Goal: Task Accomplishment & Management: Manage account settings

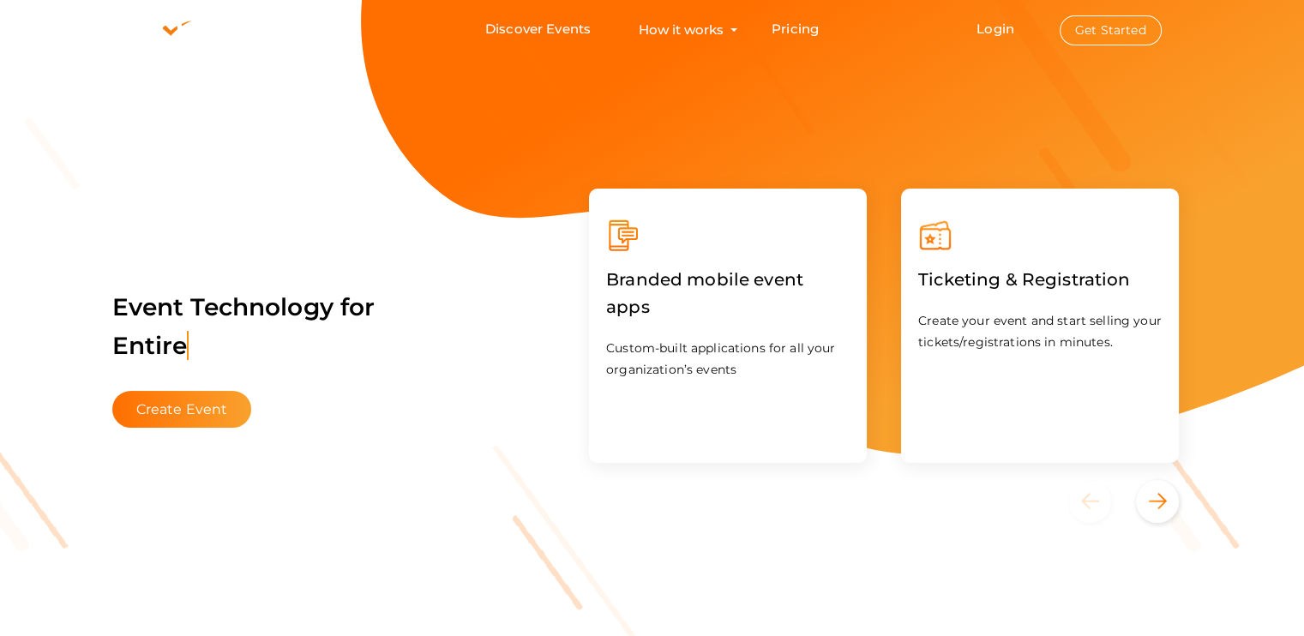
click at [1092, 28] on button "Get Started" at bounding box center [1111, 30] width 102 height 30
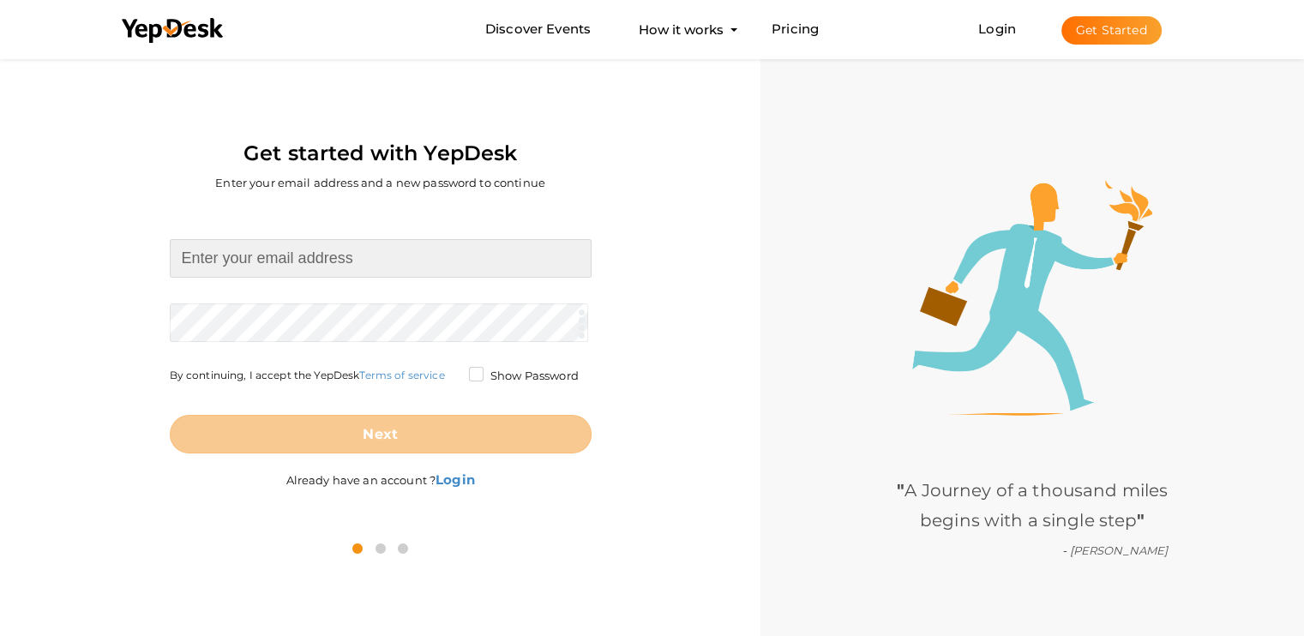
click at [454, 256] on input at bounding box center [381, 258] width 422 height 39
click at [418, 255] on input at bounding box center [381, 258] width 422 height 39
click at [532, 199] on div "Get started with YepDesk Enter your email address and a new password to continue" at bounding box center [380, 131] width 735 height 153
click at [449, 257] on input at bounding box center [381, 258] width 422 height 39
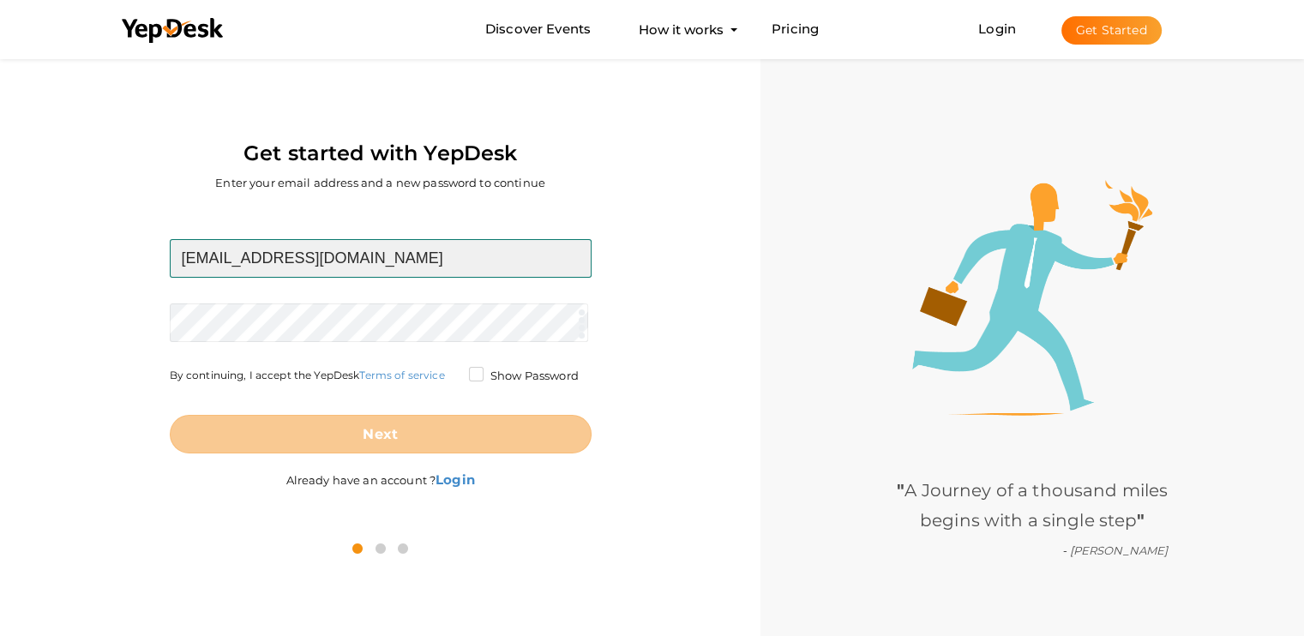
type input "[EMAIL_ADDRESS][DOMAIN_NAME]"
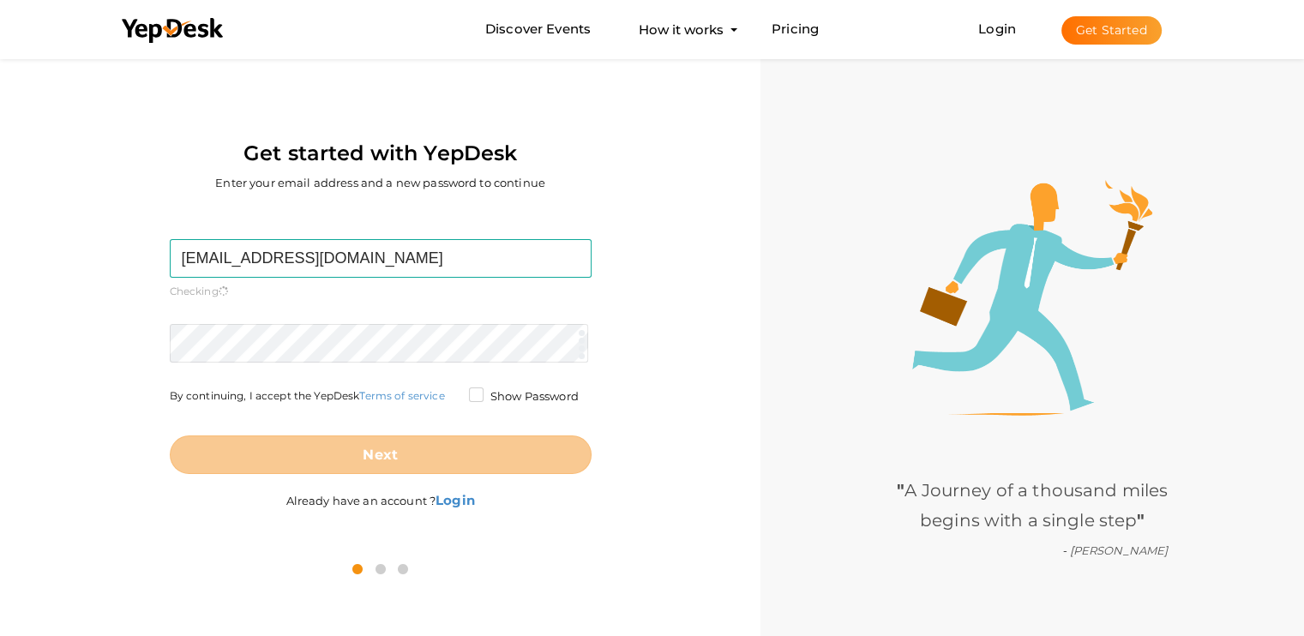
click at [439, 315] on form "devapriyavj2004@gmail.com Required. Invalid email. Checking You already have a …" at bounding box center [381, 356] width 422 height 235
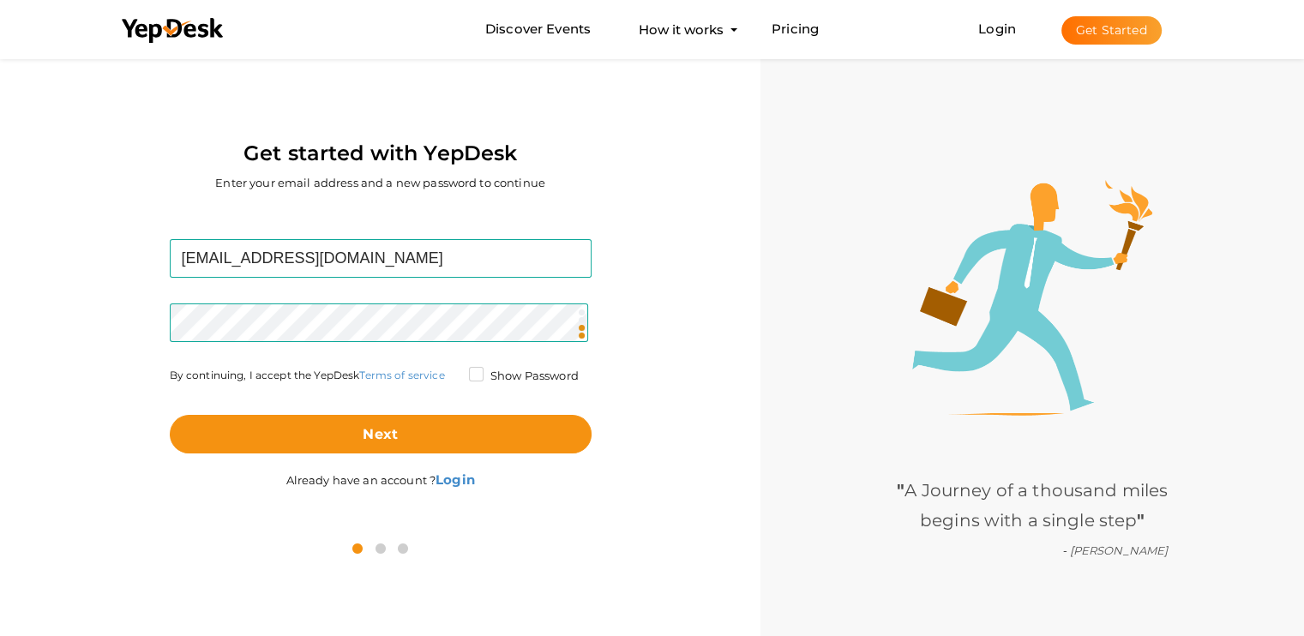
click at [475, 376] on label "Show Password" at bounding box center [524, 376] width 110 height 17
click at [452, 371] on input "Show Password" at bounding box center [452, 371] width 0 height 0
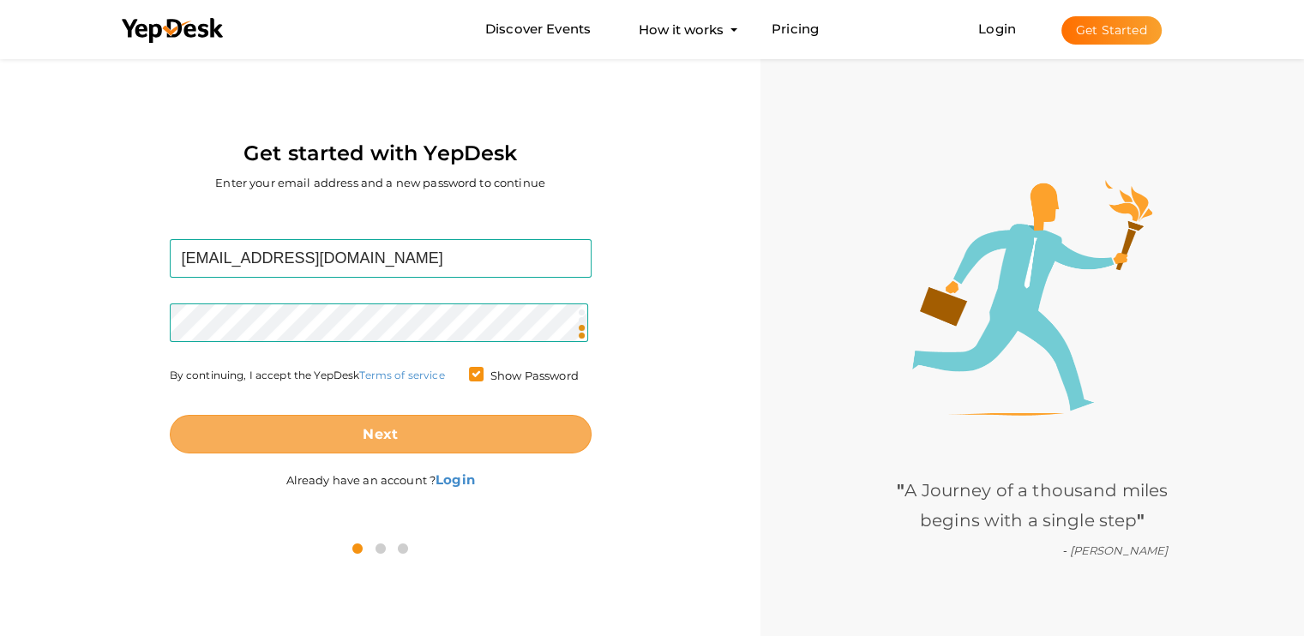
click at [455, 429] on button "Next" at bounding box center [381, 434] width 422 height 39
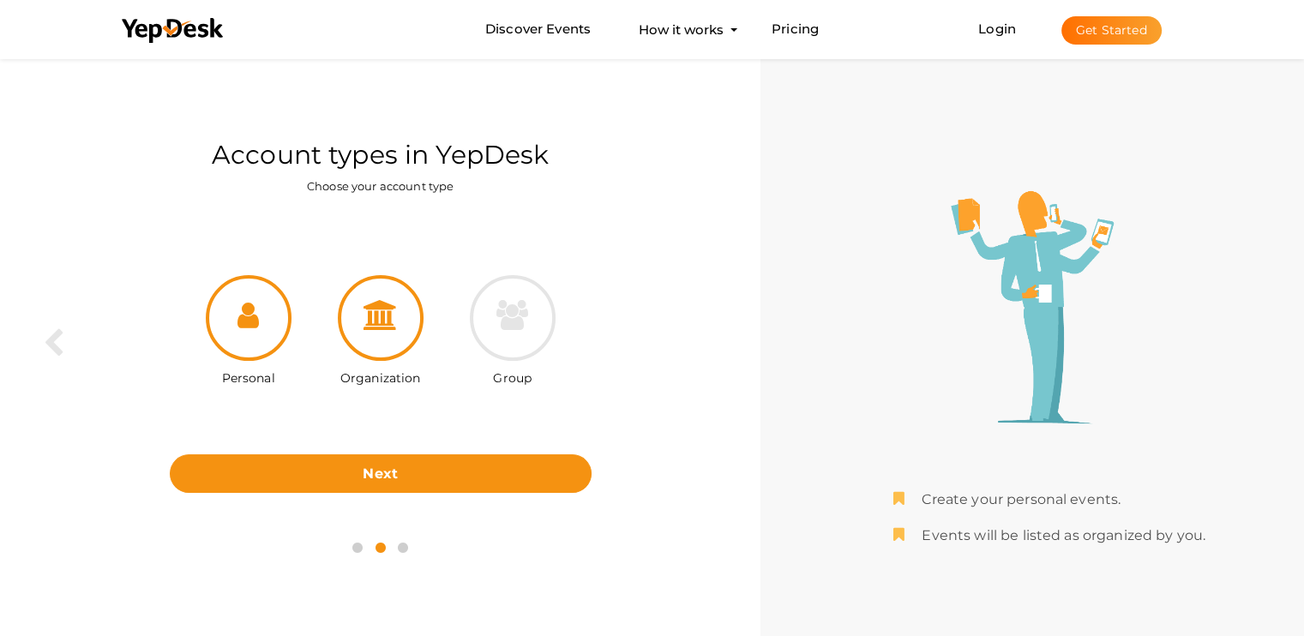
click at [401, 292] on div at bounding box center [381, 318] width 86 height 86
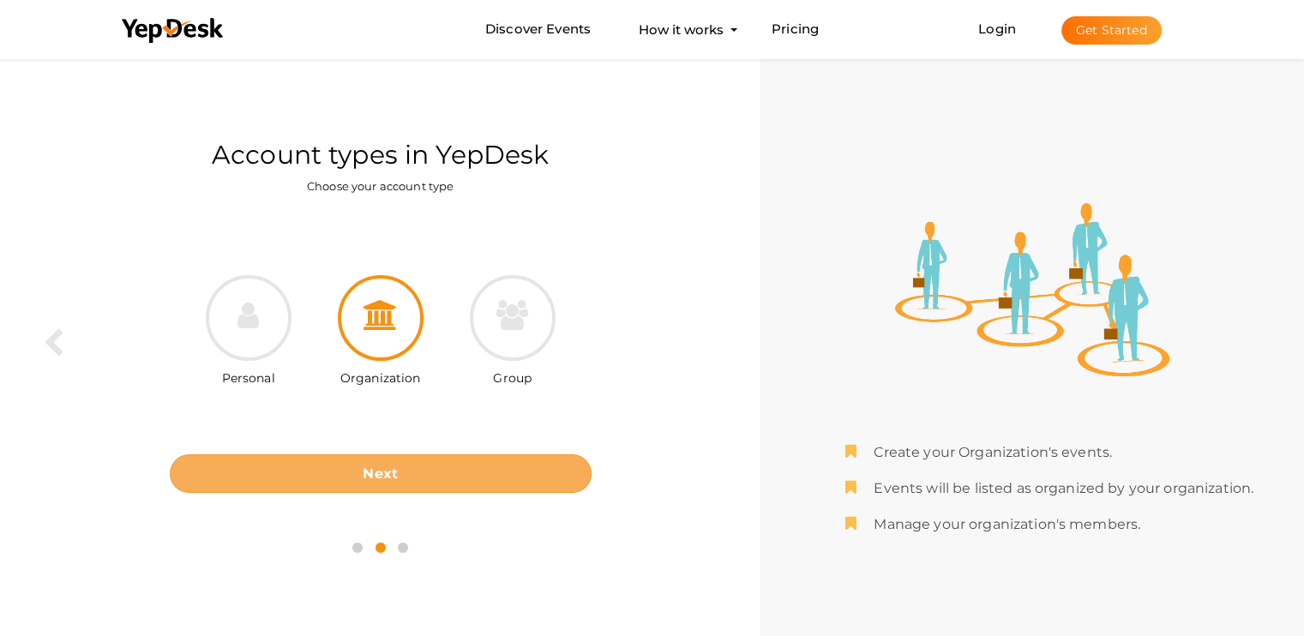
click at [361, 460] on button "Next" at bounding box center [381, 473] width 422 height 39
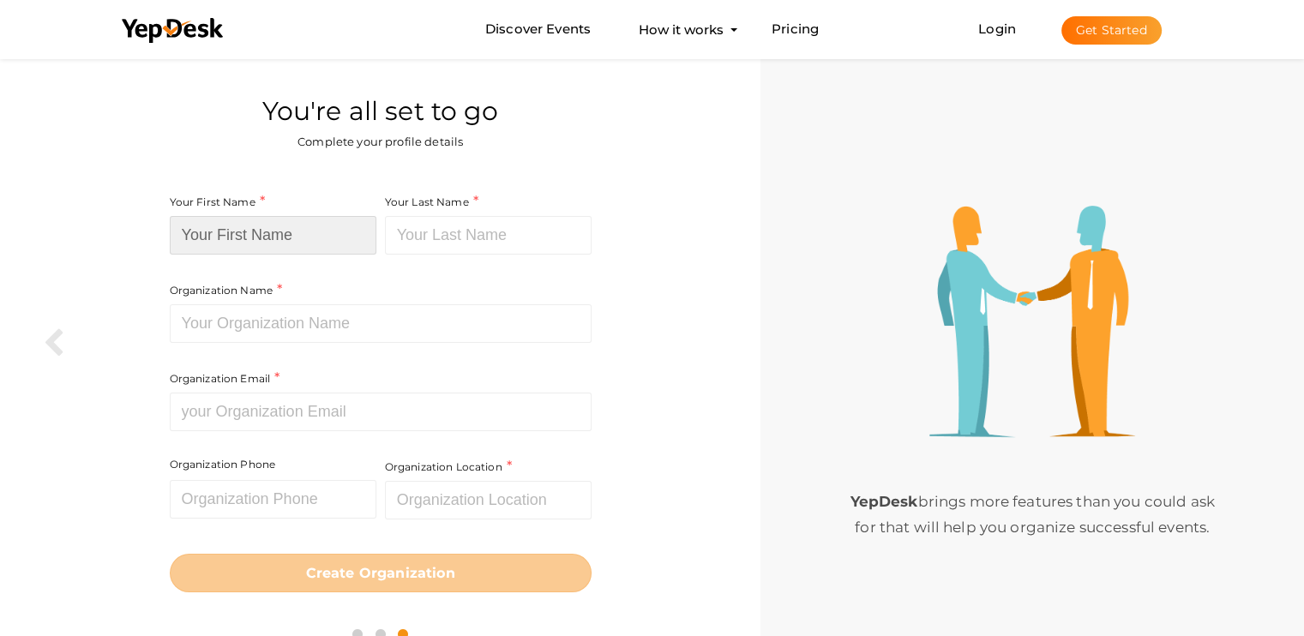
click at [339, 231] on input at bounding box center [273, 235] width 207 height 39
type input "Devapriya"
click at [481, 238] on input at bounding box center [488, 235] width 207 height 39
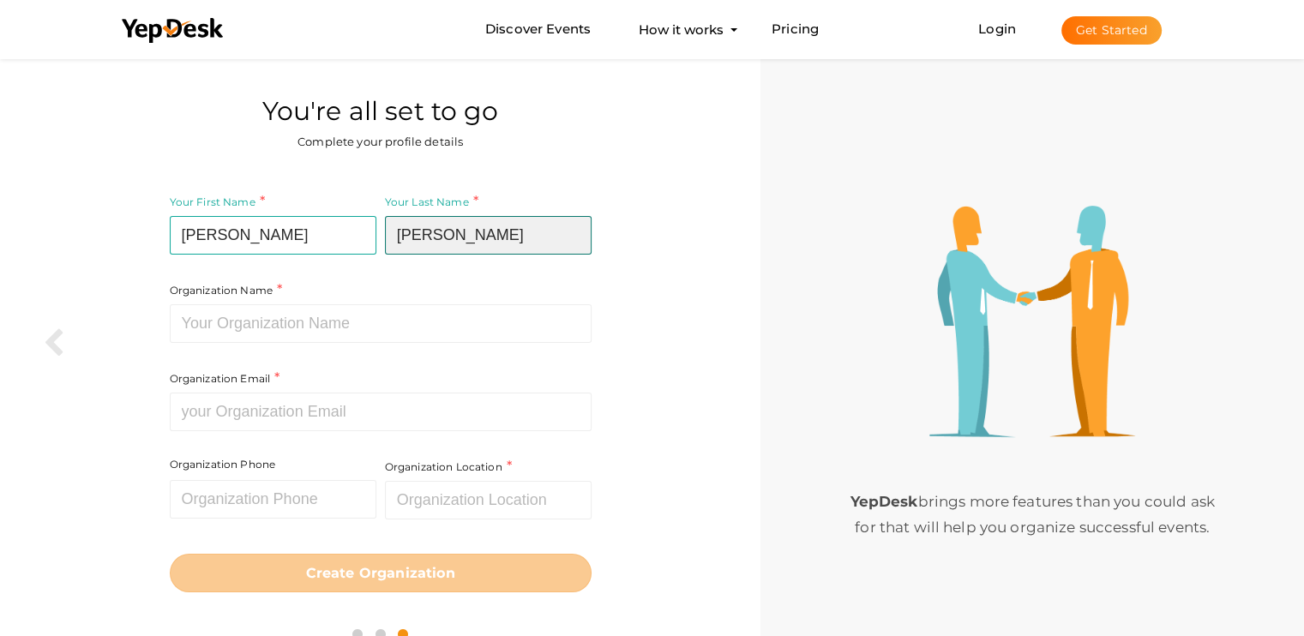
type input "V J"
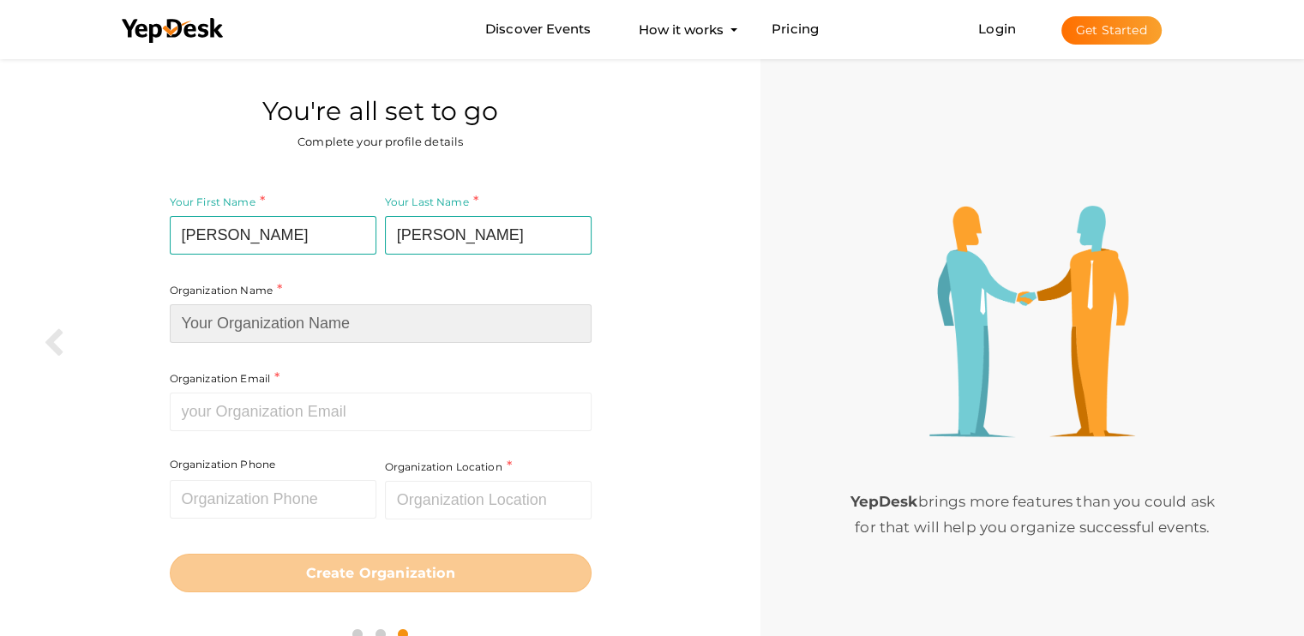
click at [398, 309] on input at bounding box center [381, 323] width 422 height 39
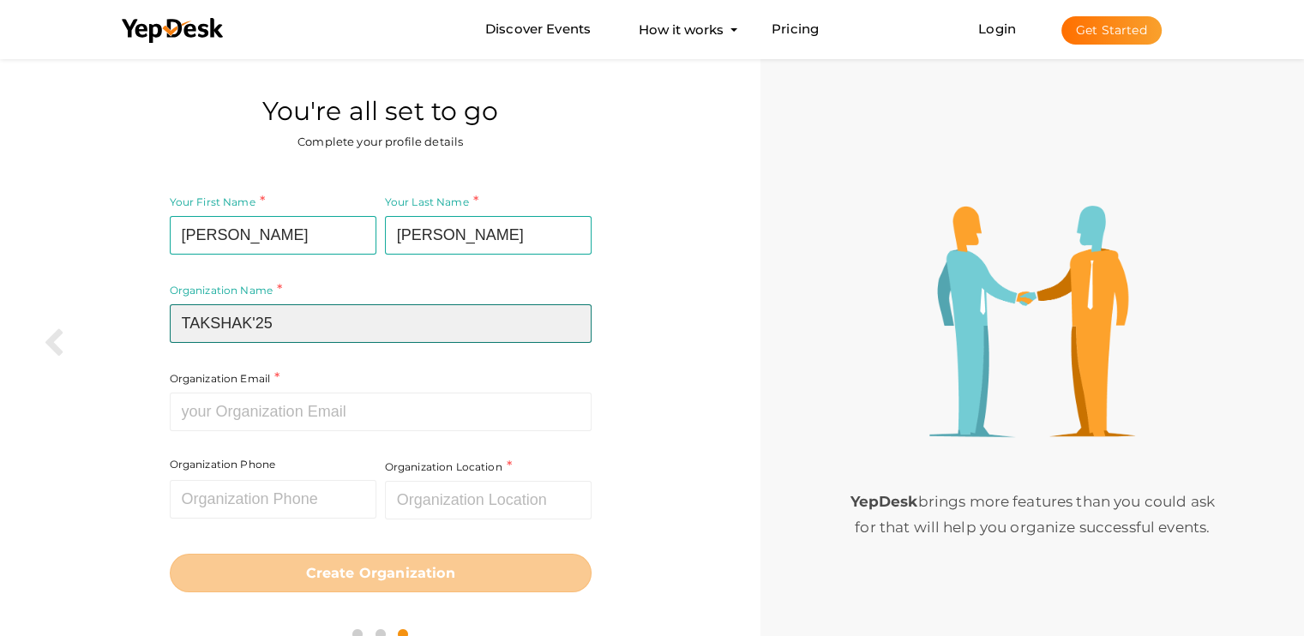
type input "TAKSHAK'25"
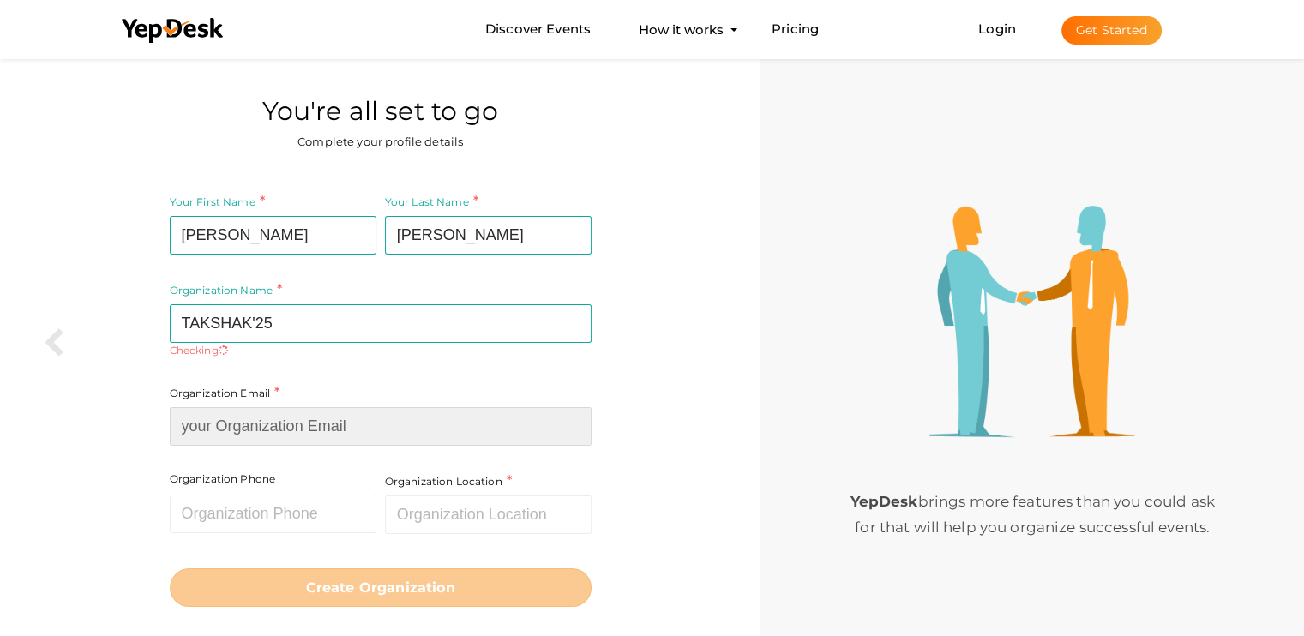
click at [326, 419] on input at bounding box center [381, 426] width 422 height 39
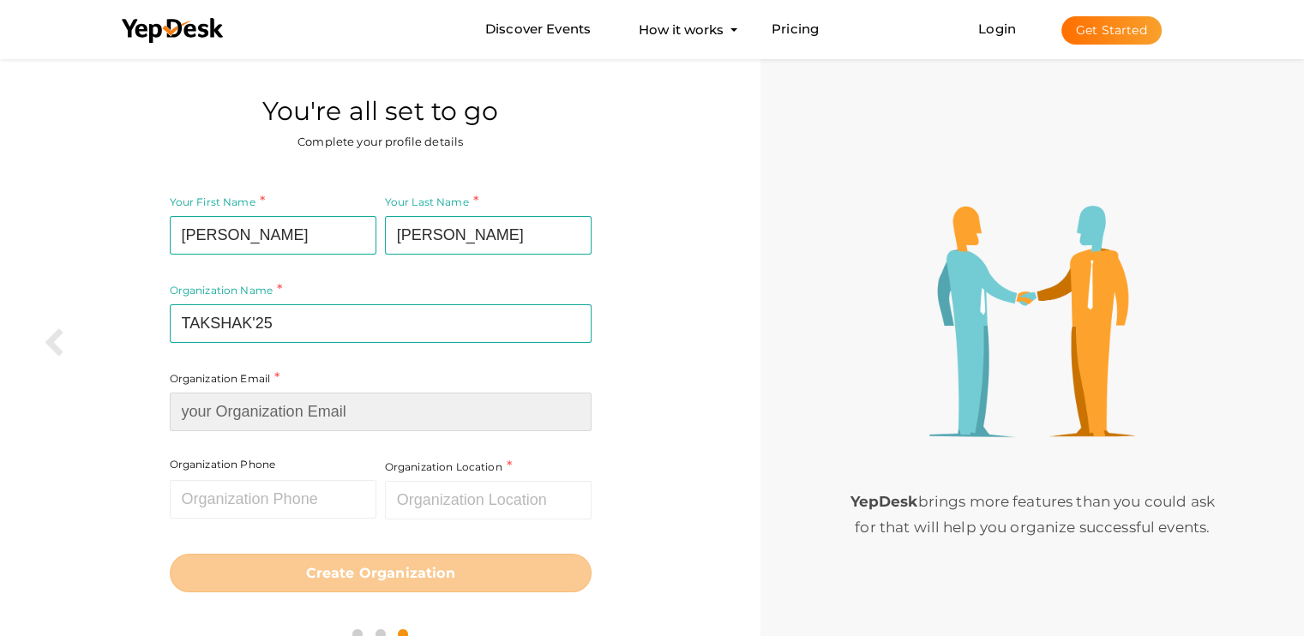
click at [195, 421] on input at bounding box center [381, 412] width 422 height 39
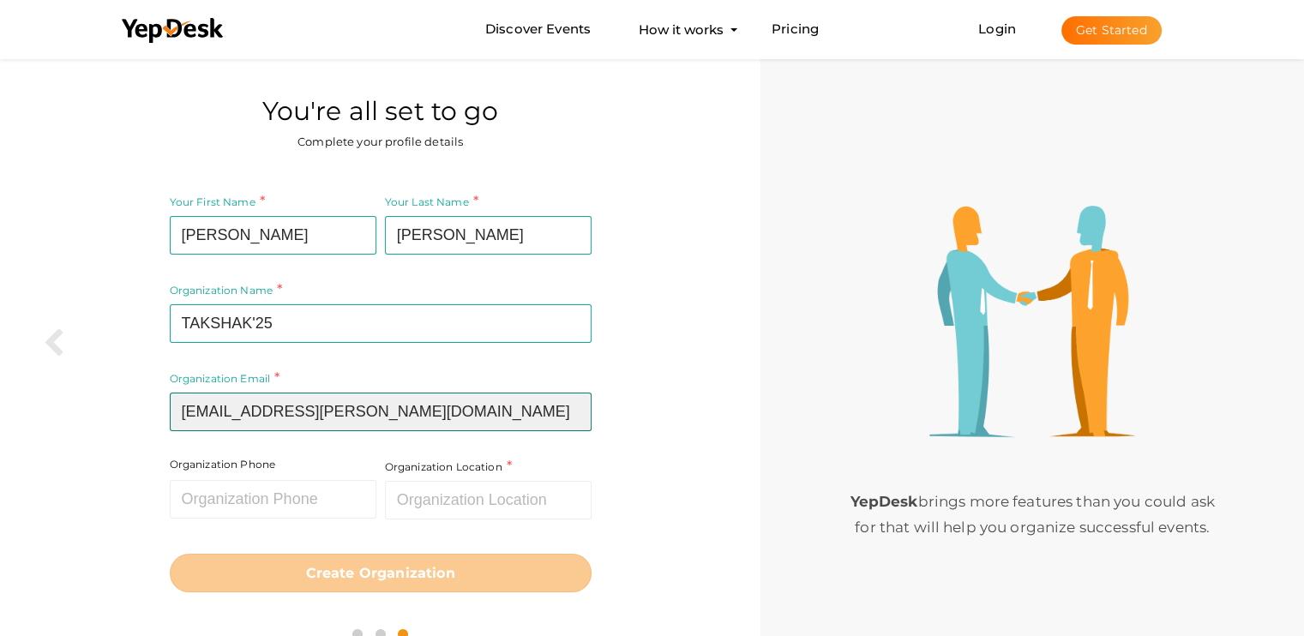
type input "takshak@mace.ac.in"
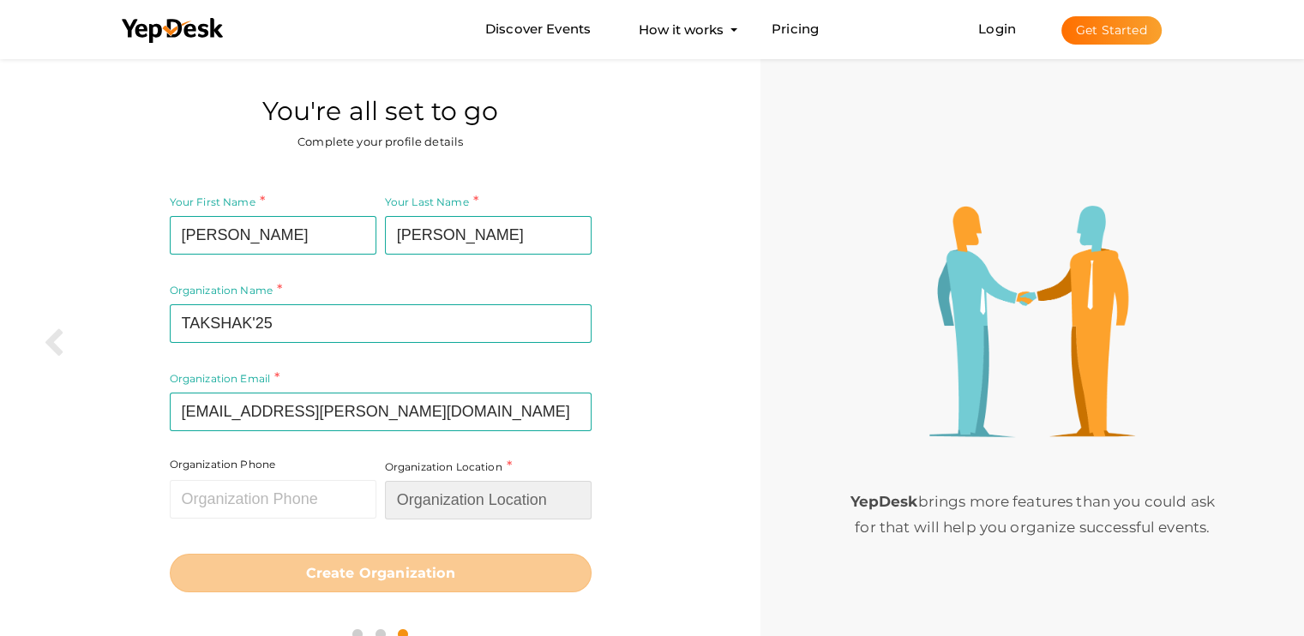
click at [406, 496] on input "text" at bounding box center [488, 500] width 207 height 39
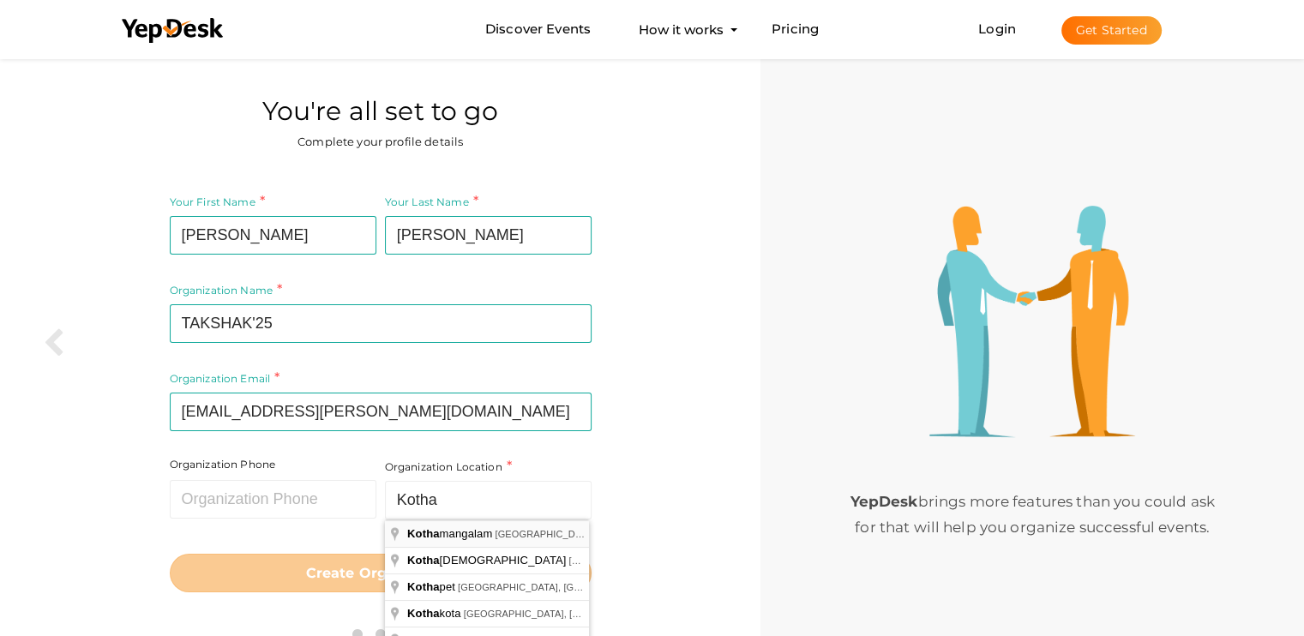
type input "Kothamangalam, Kerala, India"
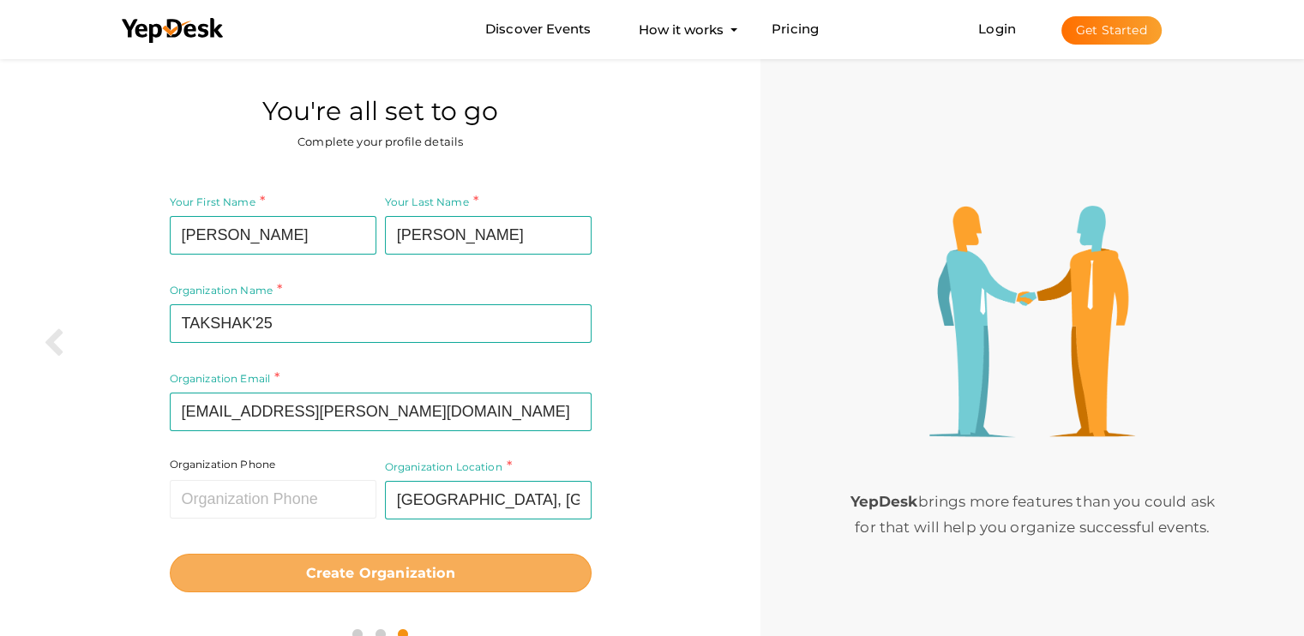
click at [408, 566] on b "Create Organization" at bounding box center [380, 573] width 149 height 16
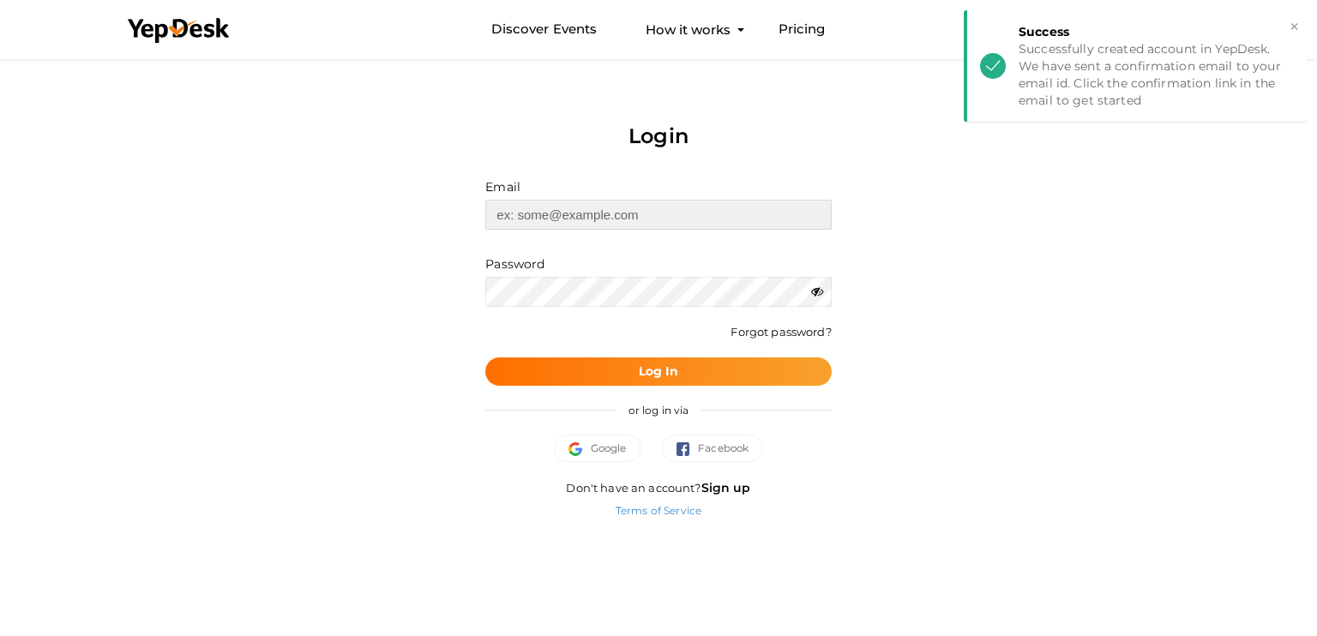
type input "[EMAIL_ADDRESS][DOMAIN_NAME]"
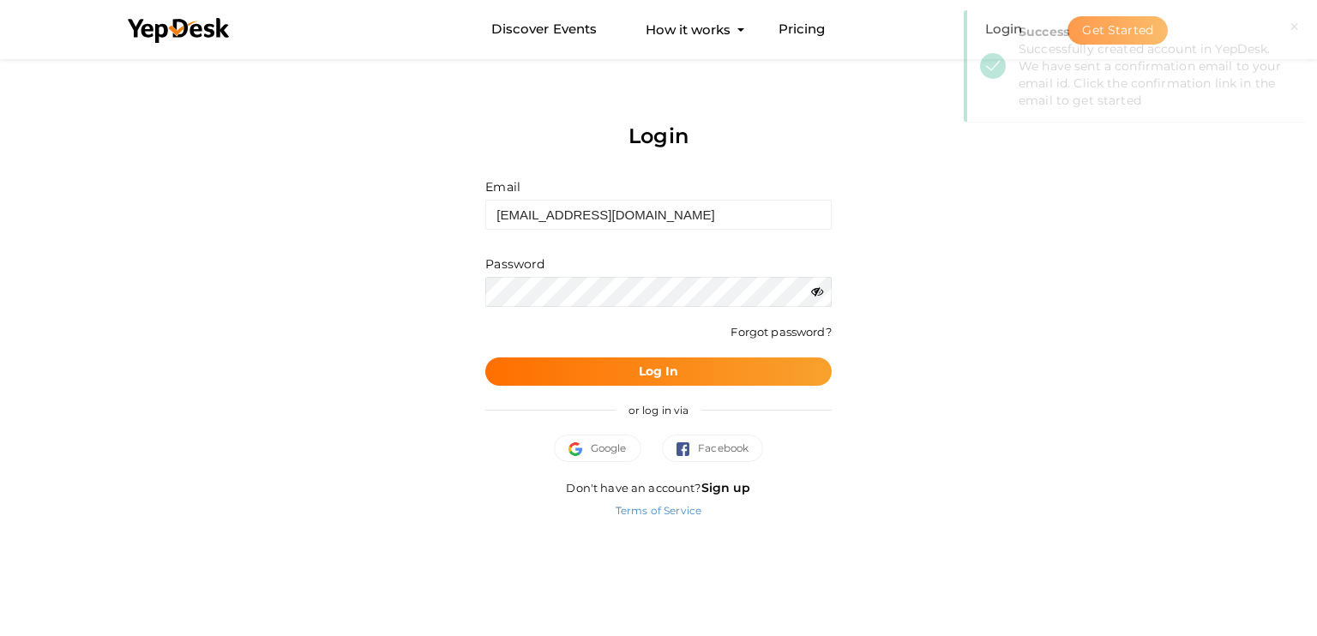
click at [814, 287] on icon at bounding box center [817, 291] width 12 height 12
click at [814, 291] on icon at bounding box center [817, 291] width 12 height 12
click at [696, 361] on button "Log In" at bounding box center [657, 371] width 345 height 28
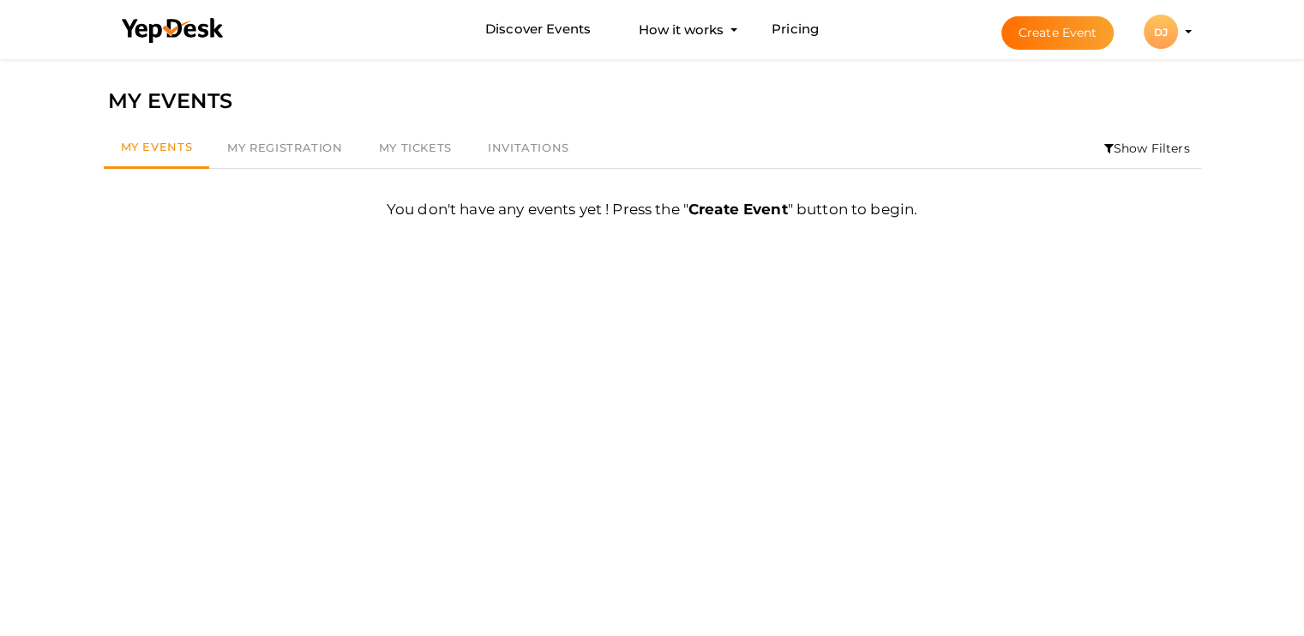
click at [1164, 36] on div "DJ" at bounding box center [1161, 32] width 34 height 34
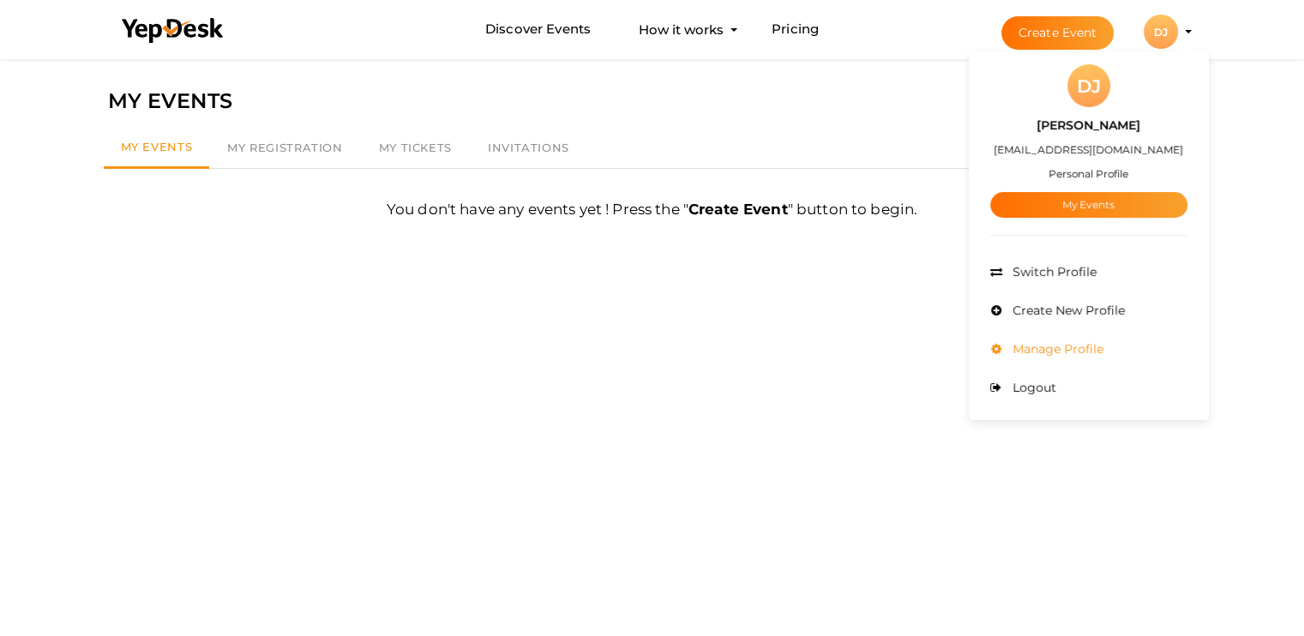
click at [1055, 345] on span "Manage Profile" at bounding box center [1055, 348] width 95 height 15
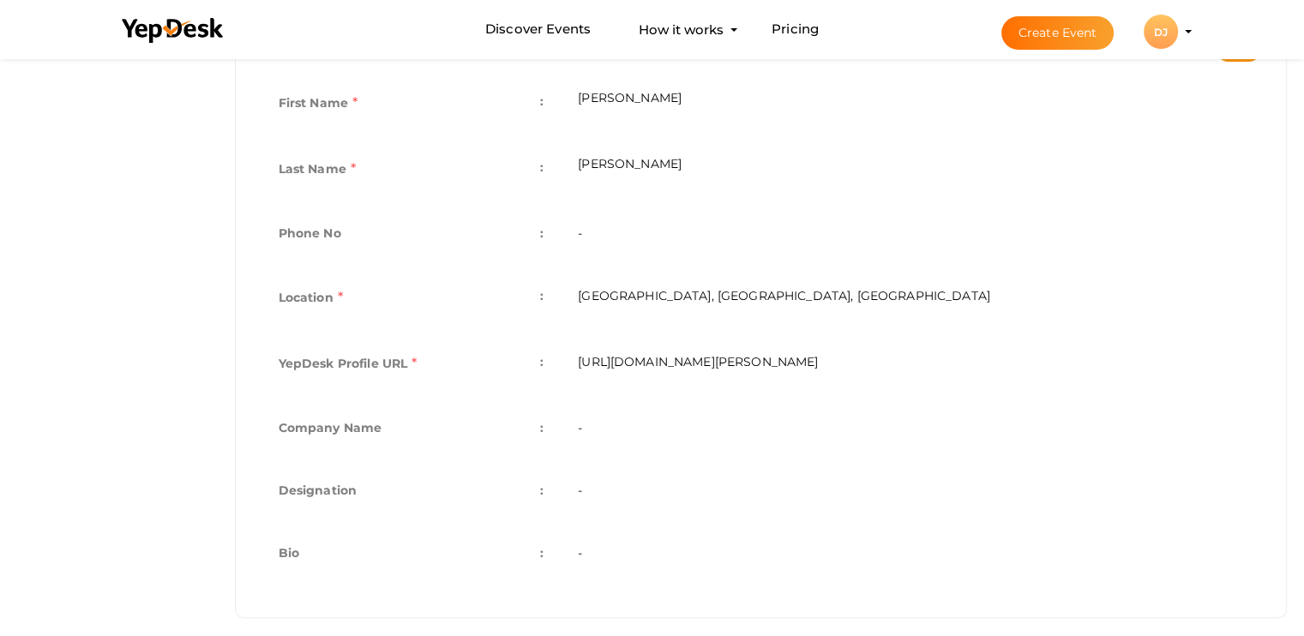
scroll to position [416, 0]
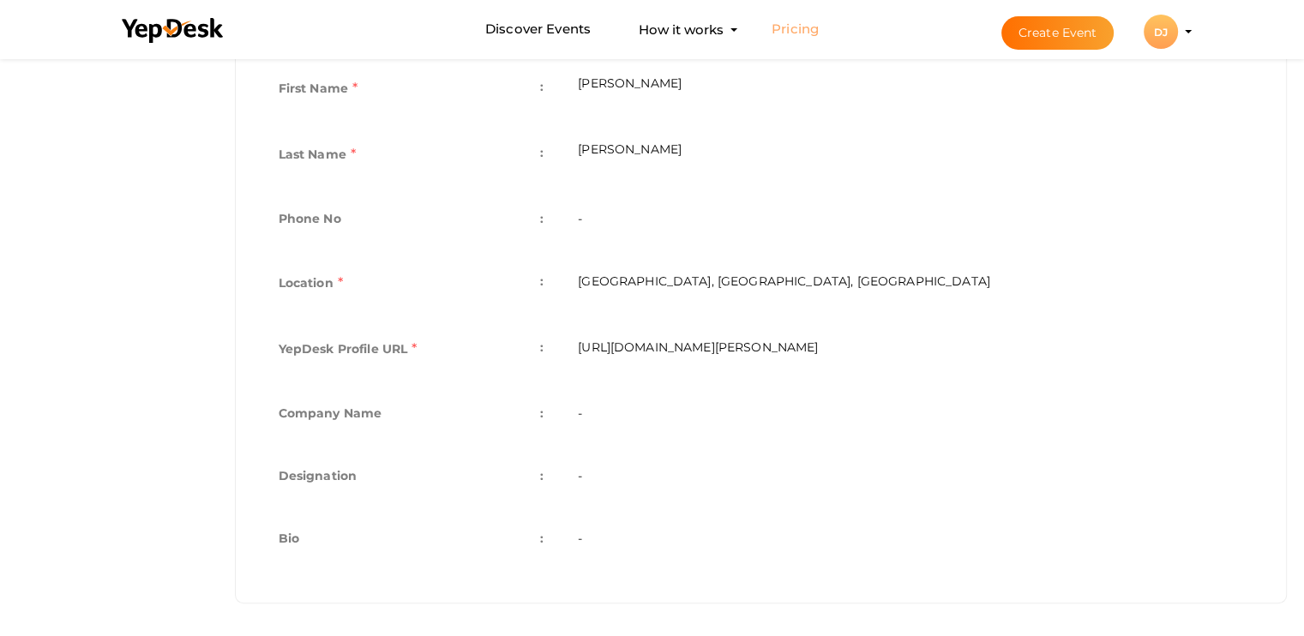
click at [800, 27] on link "Pricing" at bounding box center [795, 30] width 47 height 32
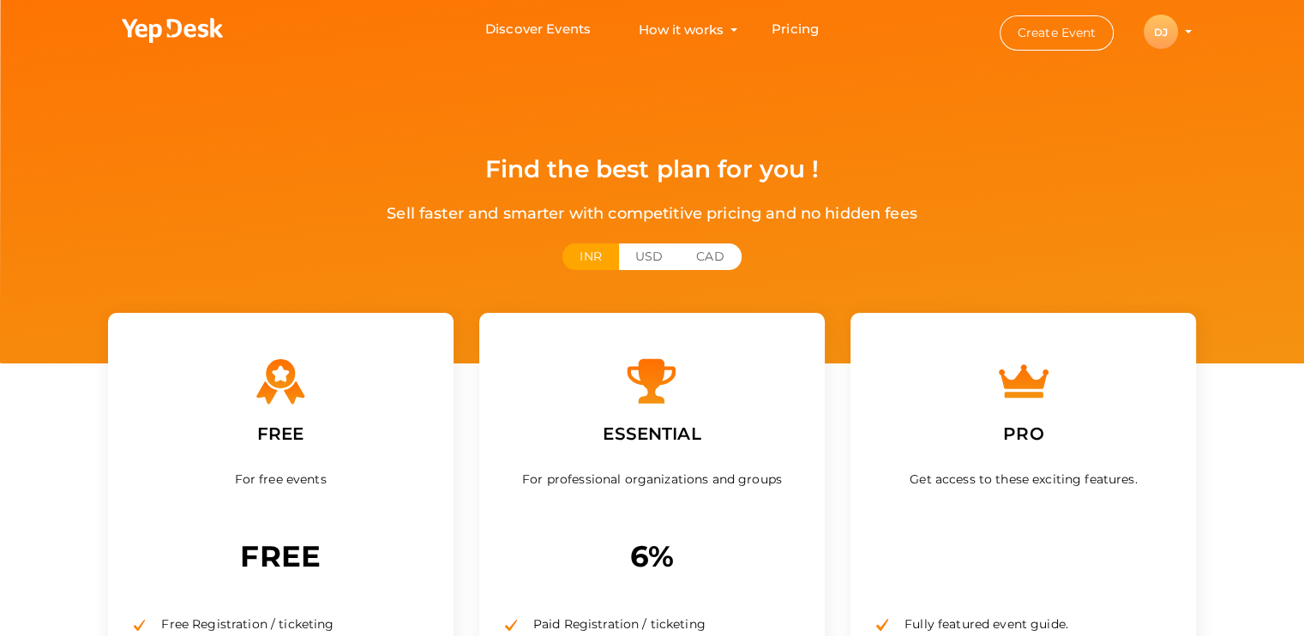
click at [1153, 35] on div "DJ" at bounding box center [1161, 32] width 34 height 34
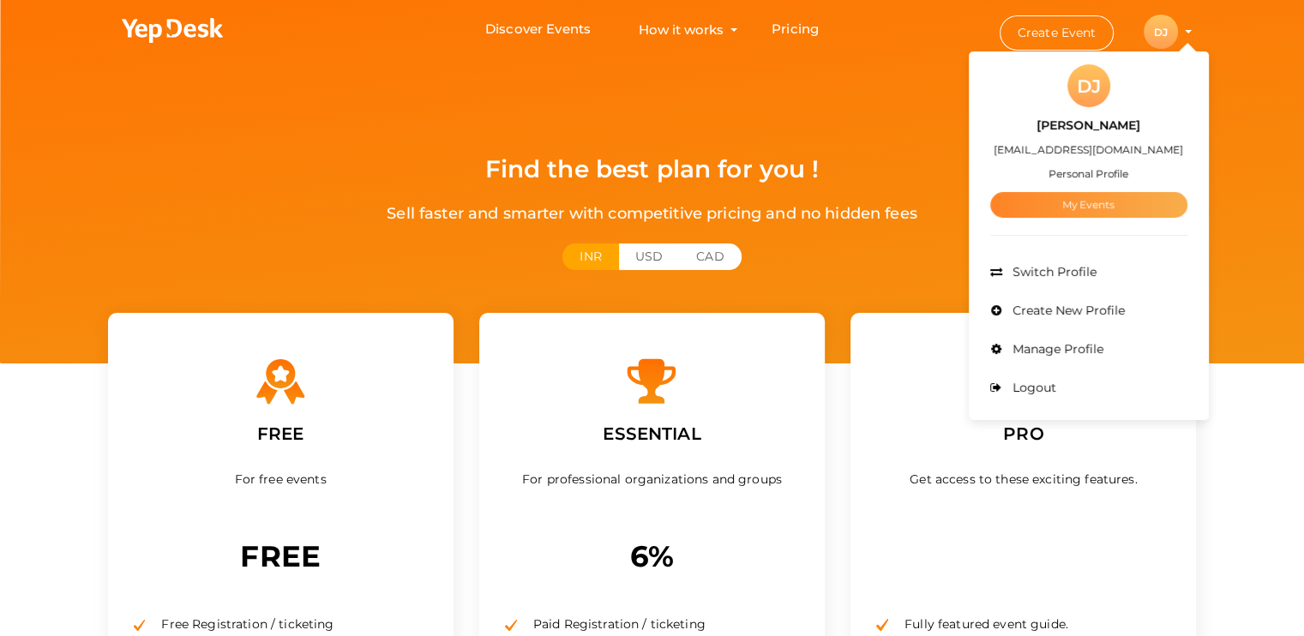
click at [1058, 207] on link "My Events" at bounding box center [1088, 205] width 197 height 26
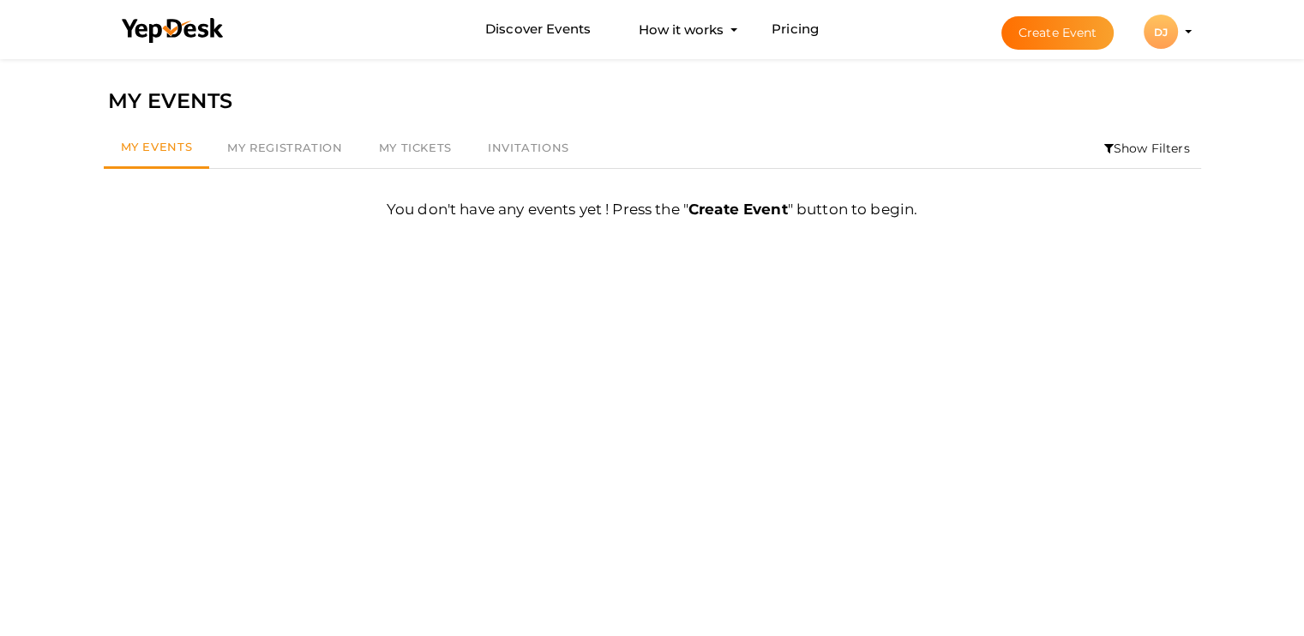
click at [1171, 39] on div "DJ" at bounding box center [1161, 32] width 34 height 34
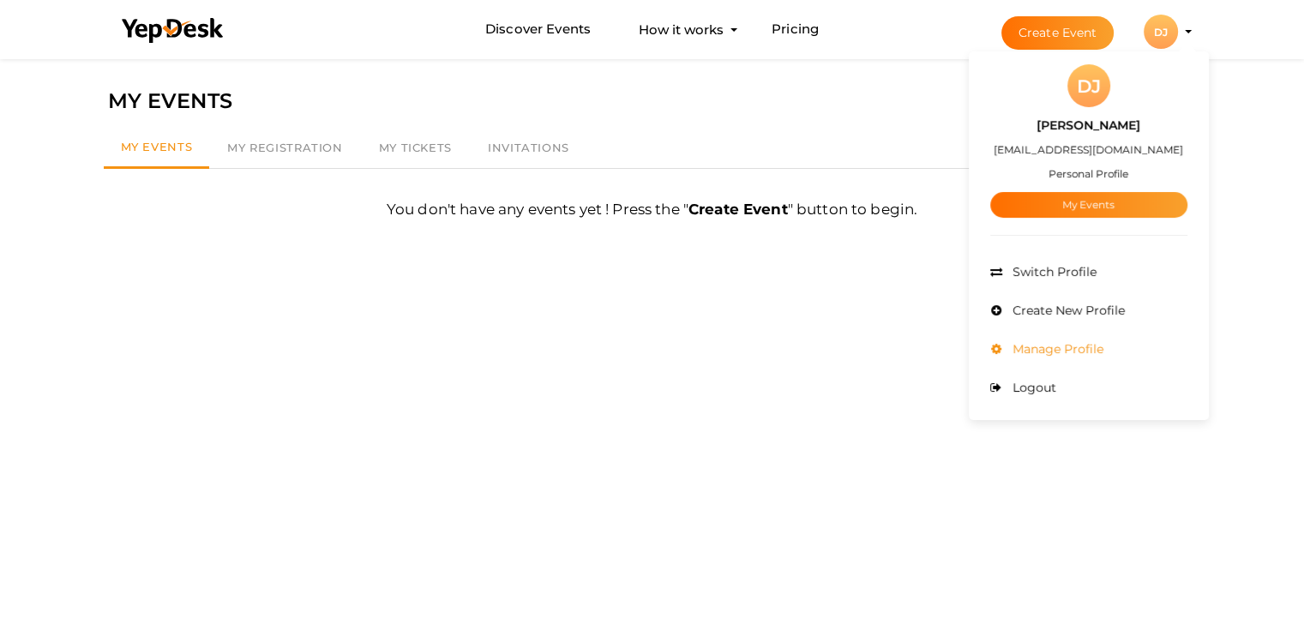
click at [1059, 347] on span "Manage Profile" at bounding box center [1055, 348] width 95 height 15
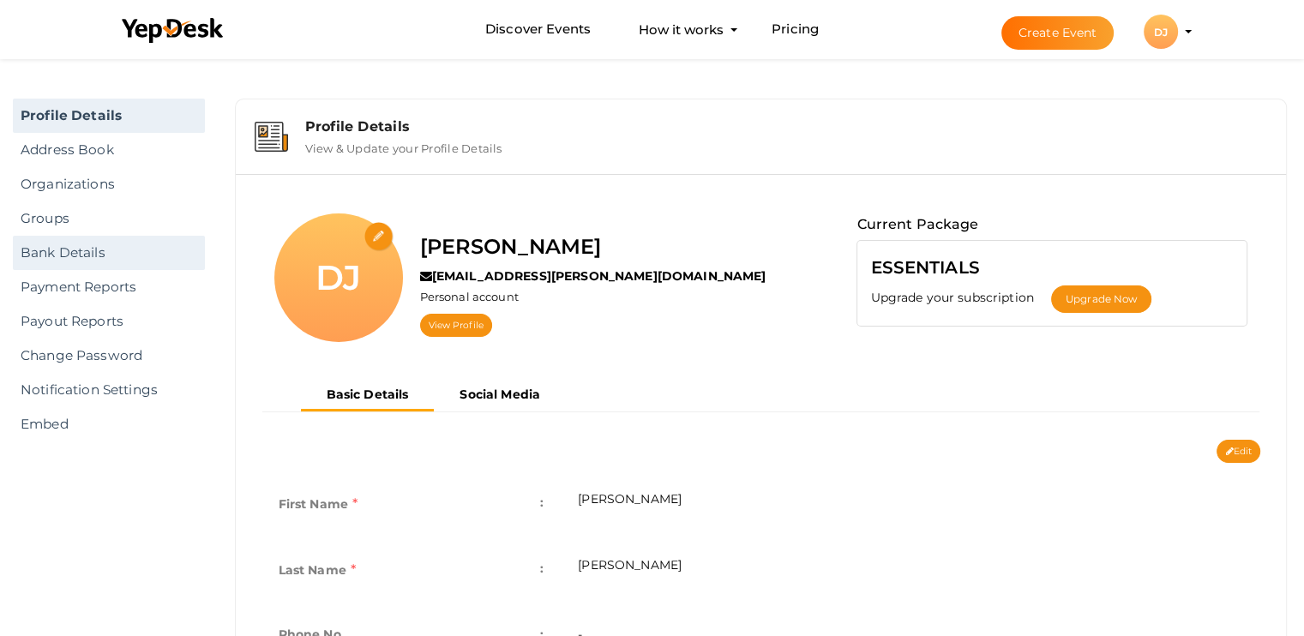
click at [54, 254] on link "Bank Details" at bounding box center [109, 253] width 192 height 34
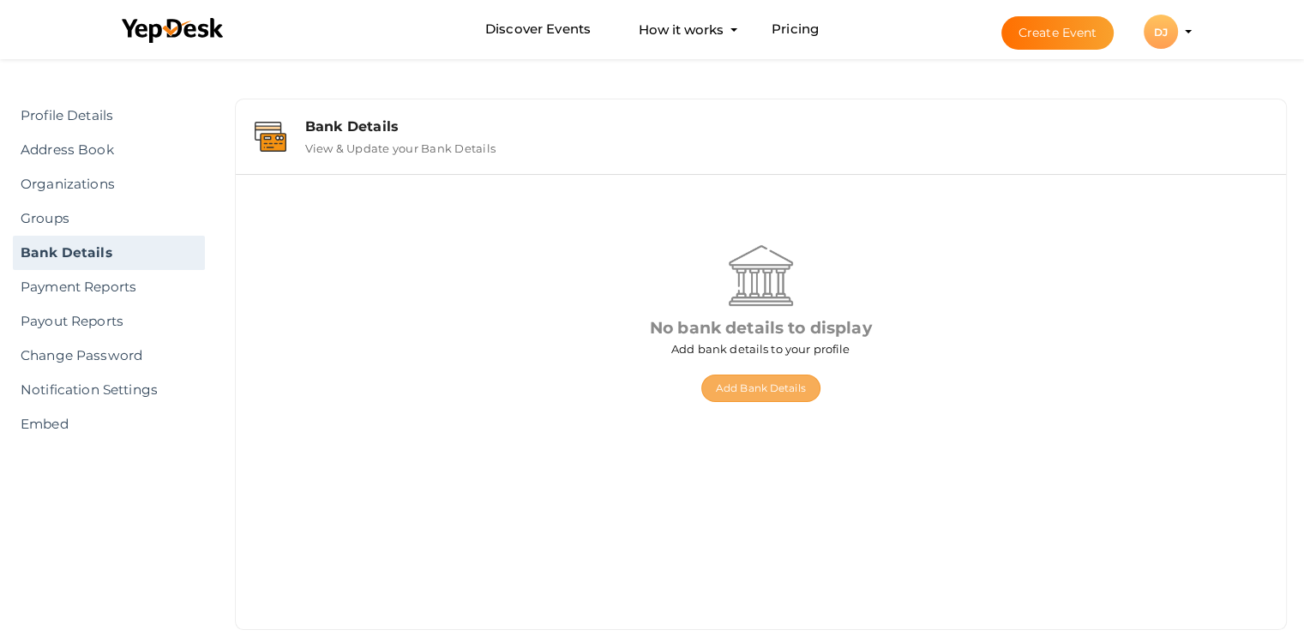
click at [743, 385] on button "Add Bank Details" at bounding box center [760, 388] width 119 height 27
select select "INR"
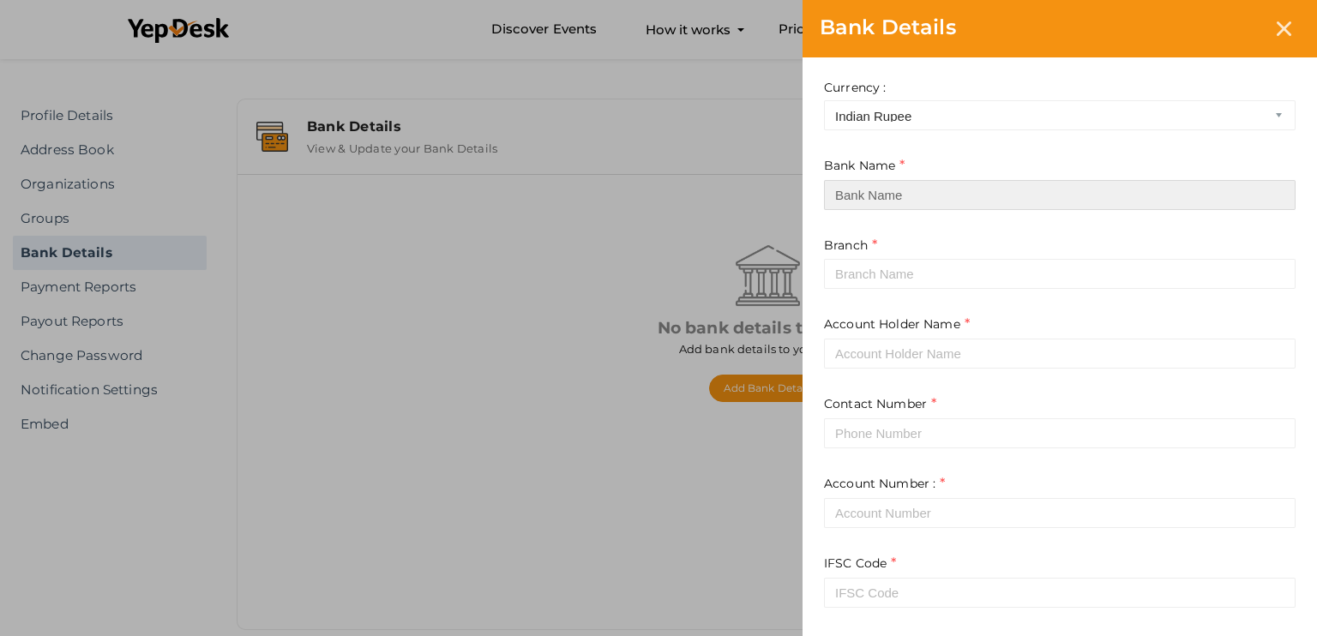
click at [937, 199] on input at bounding box center [1060, 195] width 472 height 30
type input "State Bank of India"
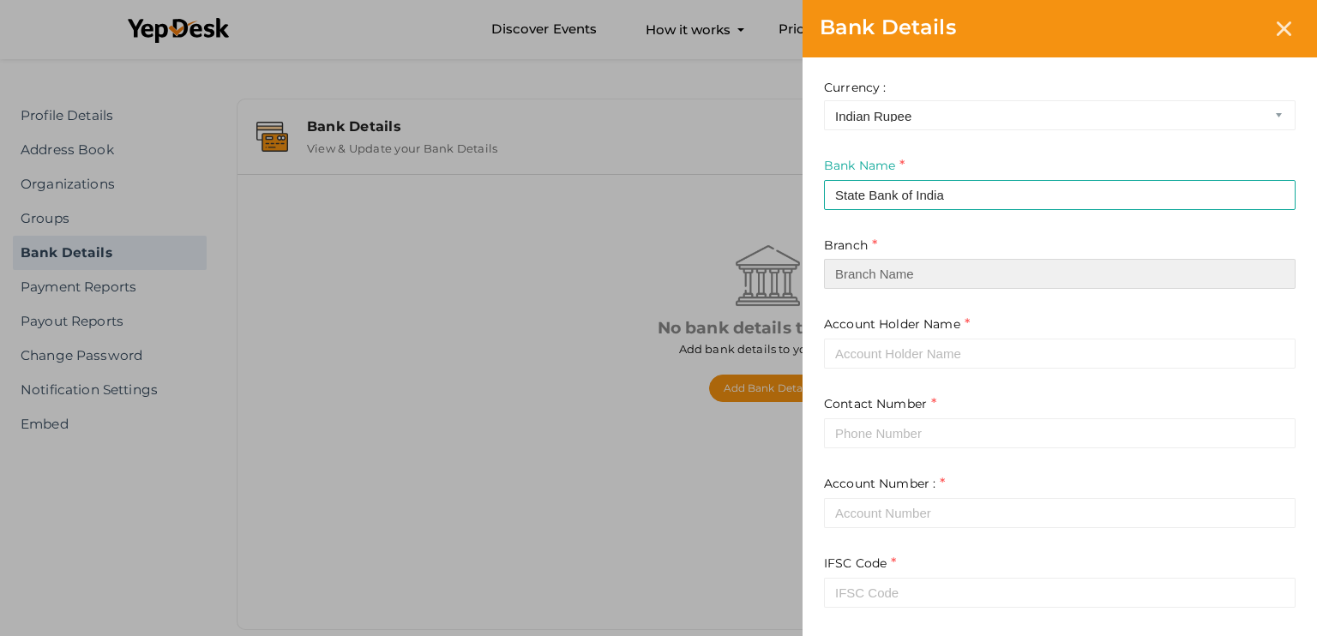
click at [909, 270] on input at bounding box center [1060, 274] width 472 height 30
paste input "KURAMPALA [PERSON_NAME] CHARITABLE TRUST BUILDING"
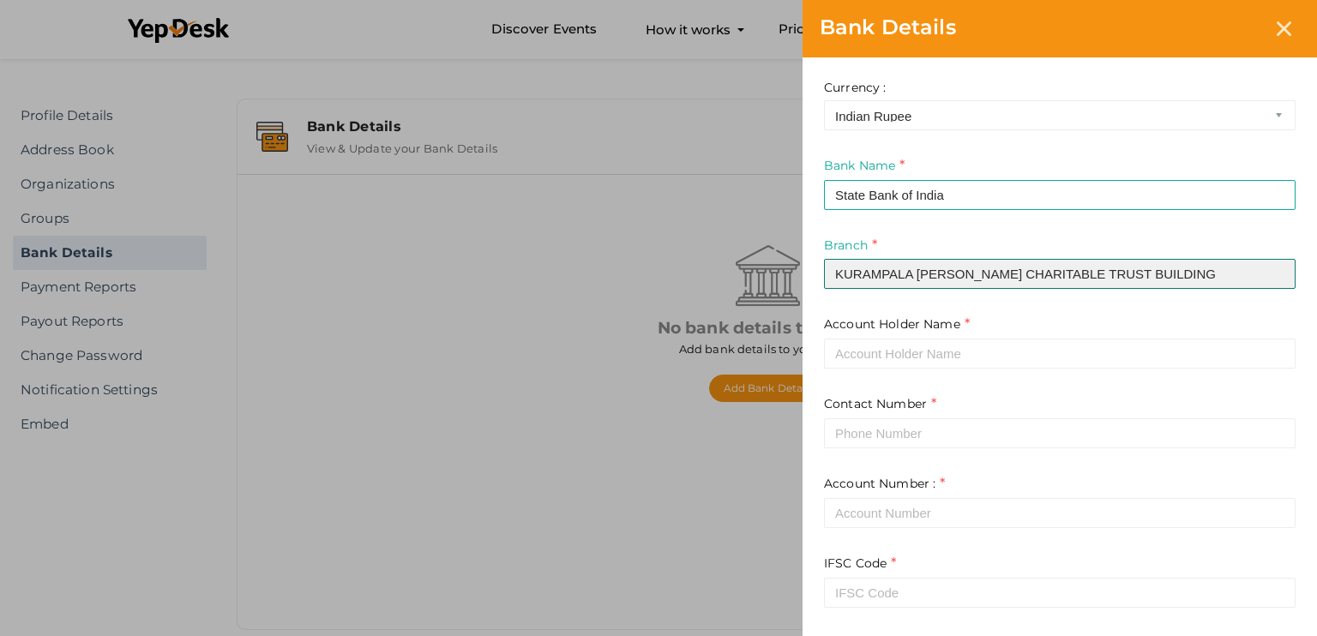
type input "KURAMPALA [PERSON_NAME] CHARITABLE TRUST BUILDING"
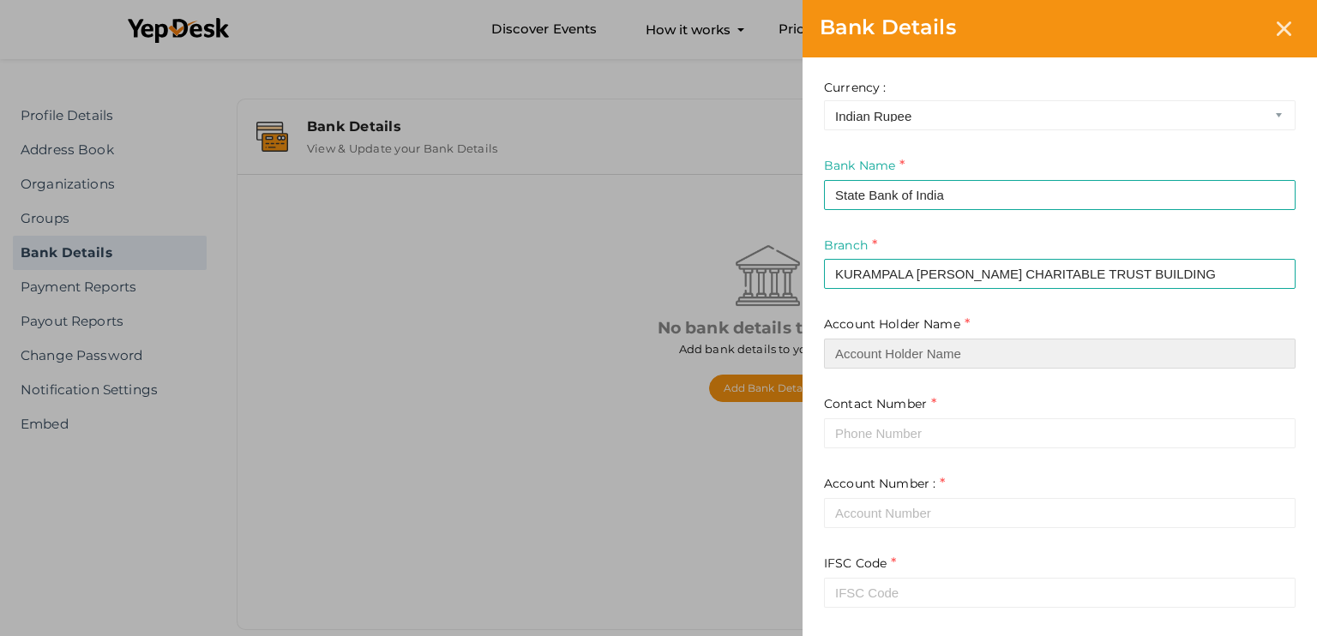
click at [904, 353] on input at bounding box center [1060, 354] width 472 height 30
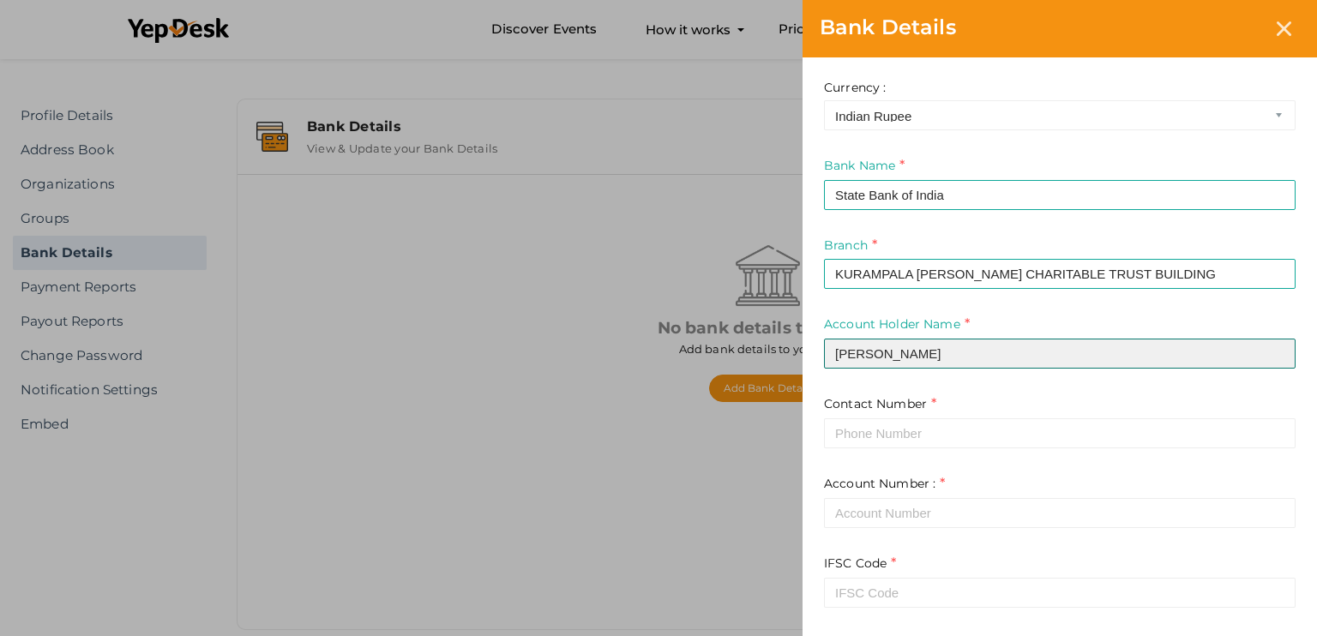
type input "[PERSON_NAME]"
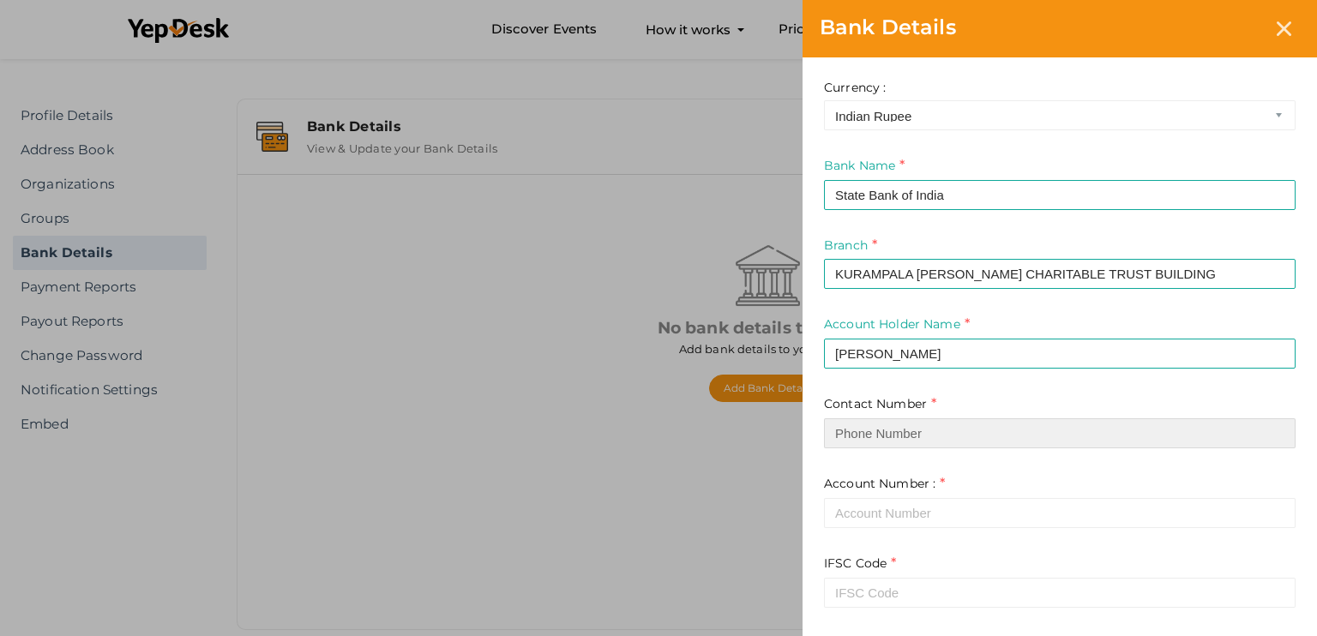
click at [884, 426] on input at bounding box center [1060, 433] width 472 height 30
paste input "884 887 1609"
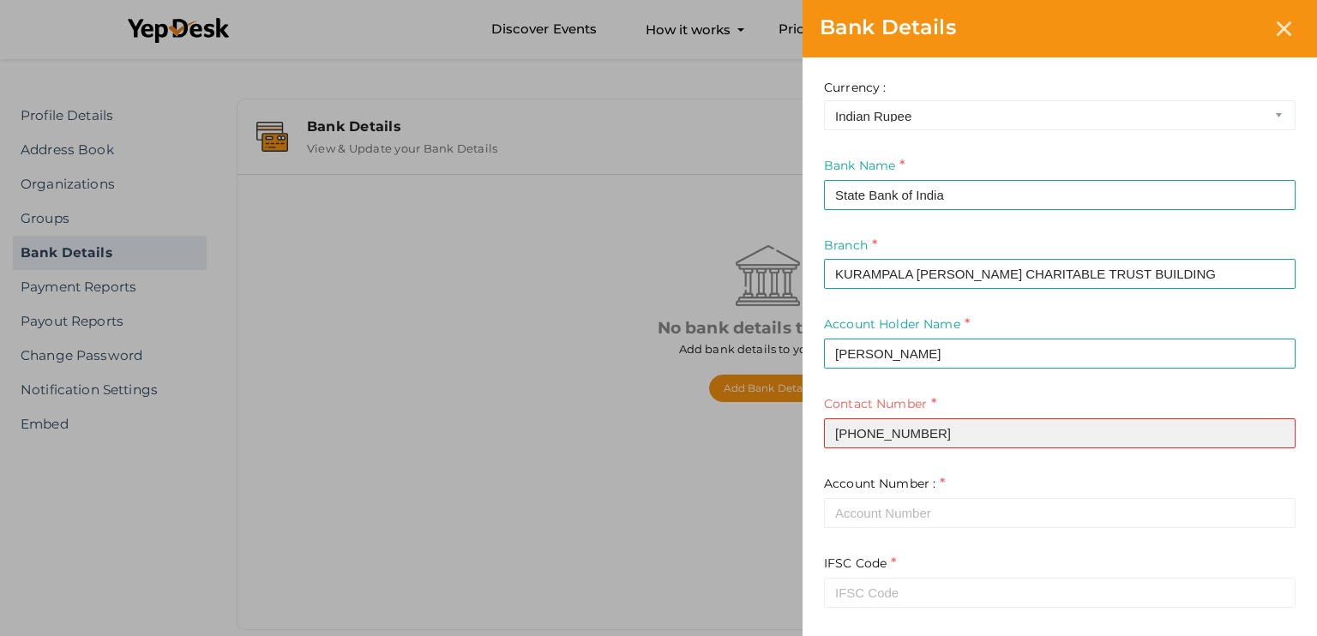
click at [834, 432] on input "884 887 1609" at bounding box center [1060, 433] width 472 height 30
click at [836, 437] on input "884 887 1609" at bounding box center [1060, 433] width 472 height 30
click at [836, 437] on input "91884 887 1609" at bounding box center [1060, 433] width 472 height 30
type input "+91884 887 1609"
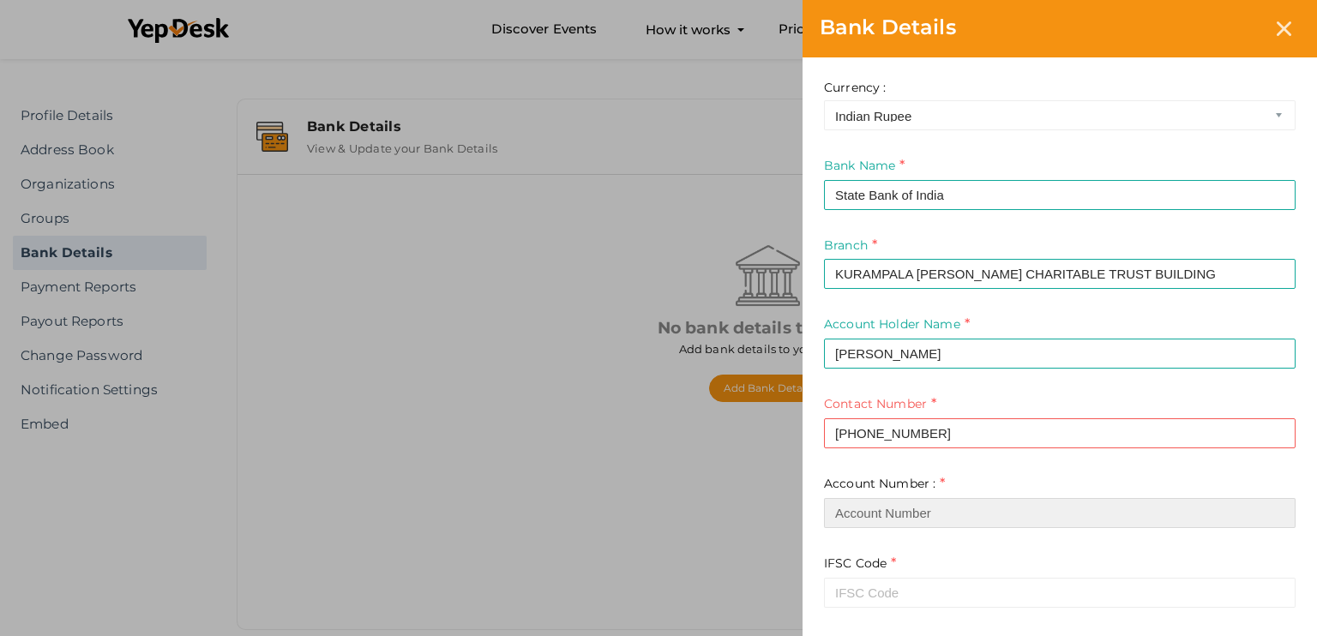
click at [998, 526] on input "text" at bounding box center [1060, 513] width 472 height 30
paste input "40107186112"
type input "40107186112"
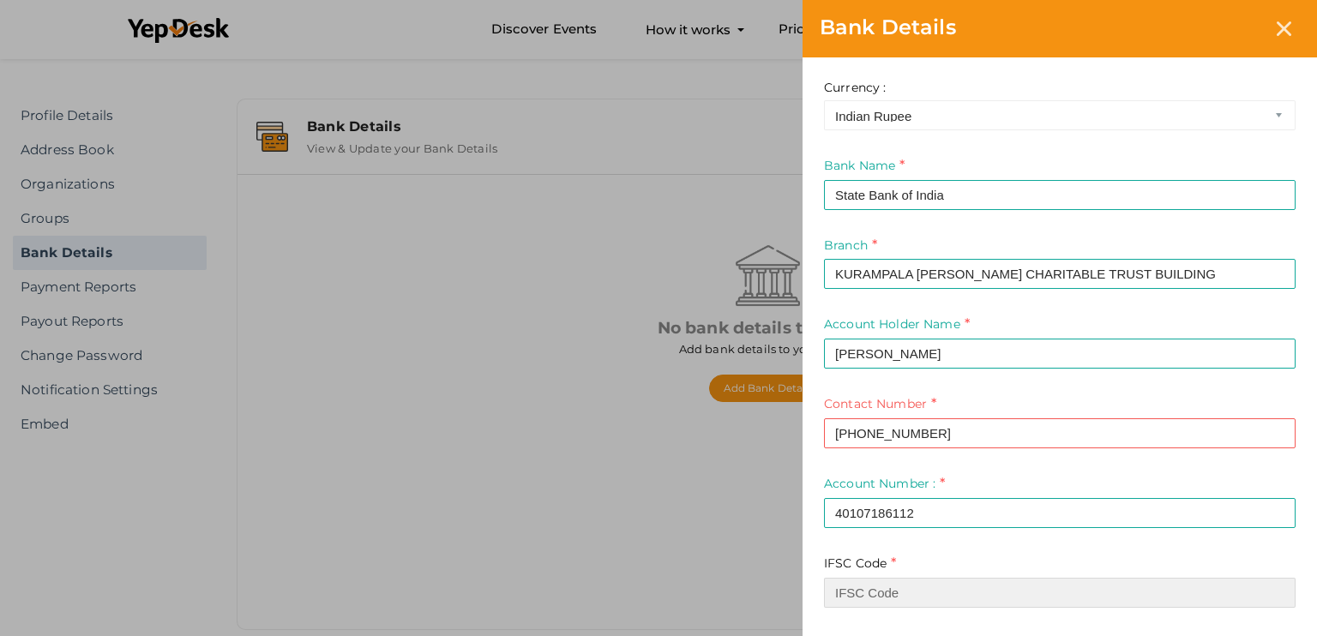
click at [866, 598] on input at bounding box center [1060, 593] width 472 height 30
paste input "SBIN0071182"
type input "SBIN0071182"
click at [1303, 439] on div "Currency : US Dollar Canadian Dollar Indian Rupee Bank Name State Bank of India…" at bounding box center [1059, 433] width 514 height 752
click at [607, 532] on div "Bank Details Currency : US Dollar Canadian Dollar Indian Rupee Bank Name State …" at bounding box center [658, 318] width 1317 height 636
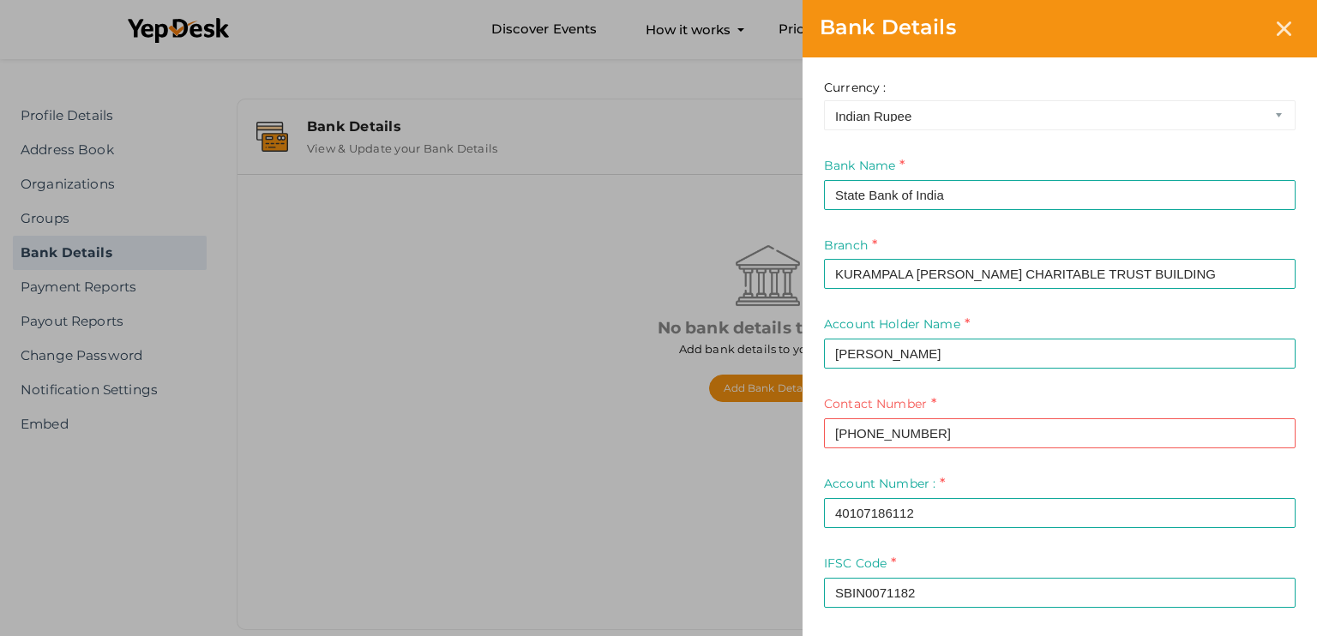
click at [1303, 564] on div "Currency : US Dollar Canadian Dollar Indian Rupee Bank Name State Bank of India…" at bounding box center [1059, 433] width 514 height 752
click at [720, 526] on div "Bank Details Currency : US Dollar Canadian Dollar Indian Rupee Bank Name State …" at bounding box center [658, 318] width 1317 height 636
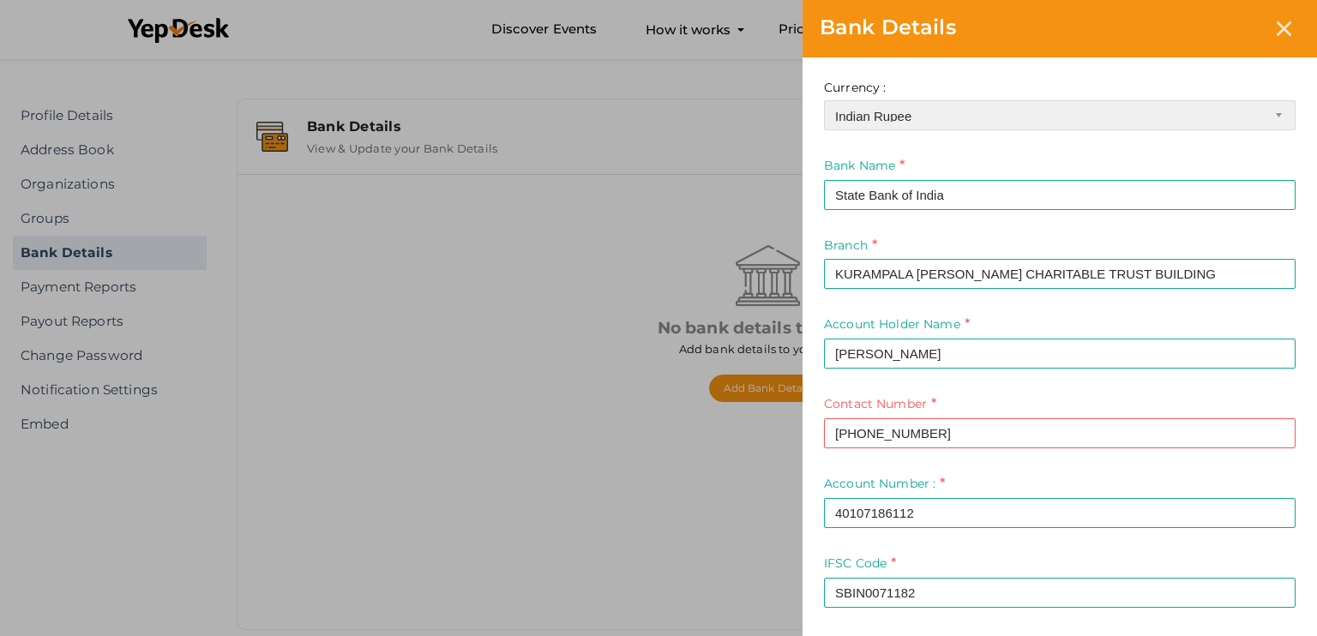
click at [1272, 116] on select "US Dollar Canadian Dollar Indian Rupee" at bounding box center [1060, 115] width 472 height 30
click at [824, 100] on select "US Dollar Canadian Dollar Indian Rupee" at bounding box center [1060, 115] width 472 height 30
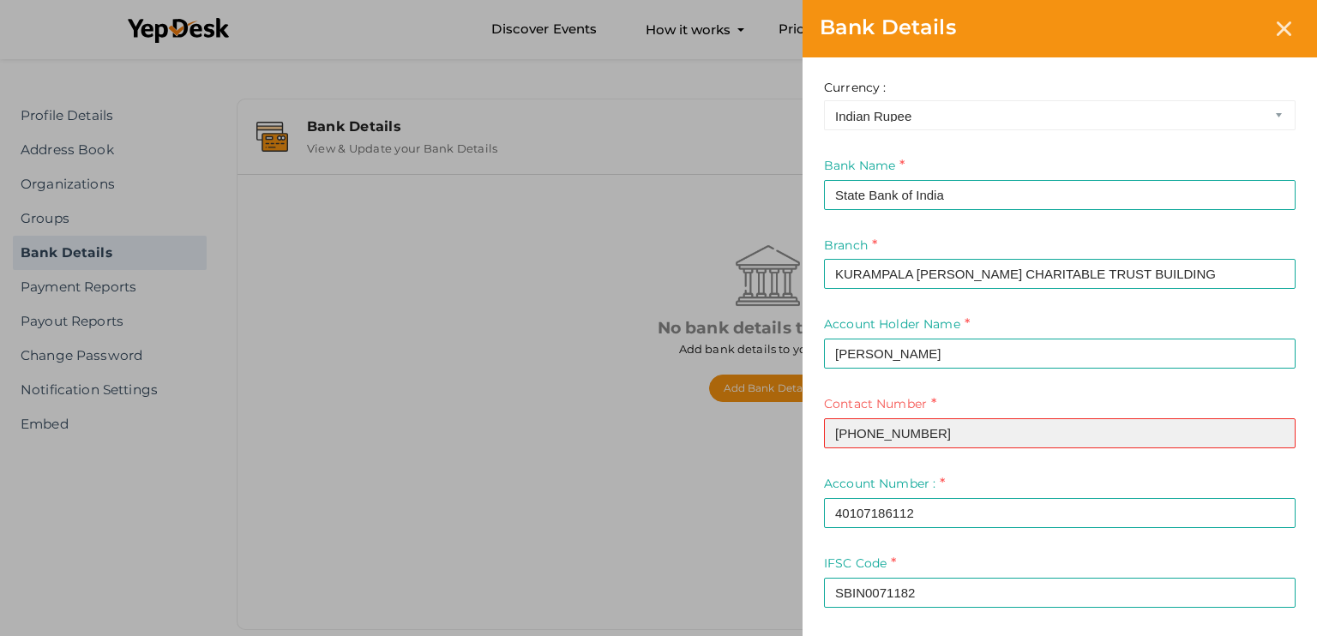
click at [998, 440] on input "+91884 887 1609" at bounding box center [1060, 433] width 472 height 30
type input "+"
paste input "+91 884 887 1609"
click at [1012, 445] on input "+91 884 887 1609" at bounding box center [1060, 433] width 472 height 30
type input "+91 884 887 1609"
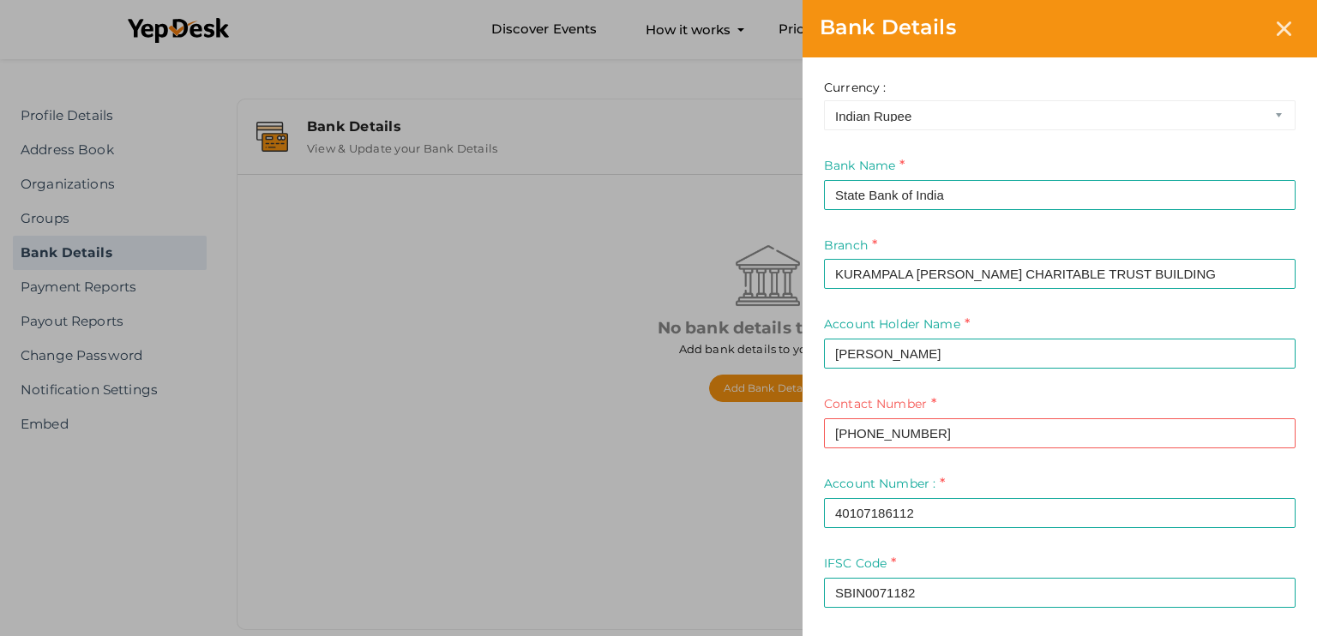
click at [1303, 493] on div "Currency : US Dollar Canadian Dollar Indian Rupee Bank Name State Bank of India…" at bounding box center [1059, 433] width 514 height 752
click at [560, 532] on div "Bank Details Currency : US Dollar Canadian Dollar Indian Rupee Bank Name State …" at bounding box center [658, 318] width 1317 height 636
click at [1280, 26] on icon at bounding box center [1283, 28] width 15 height 15
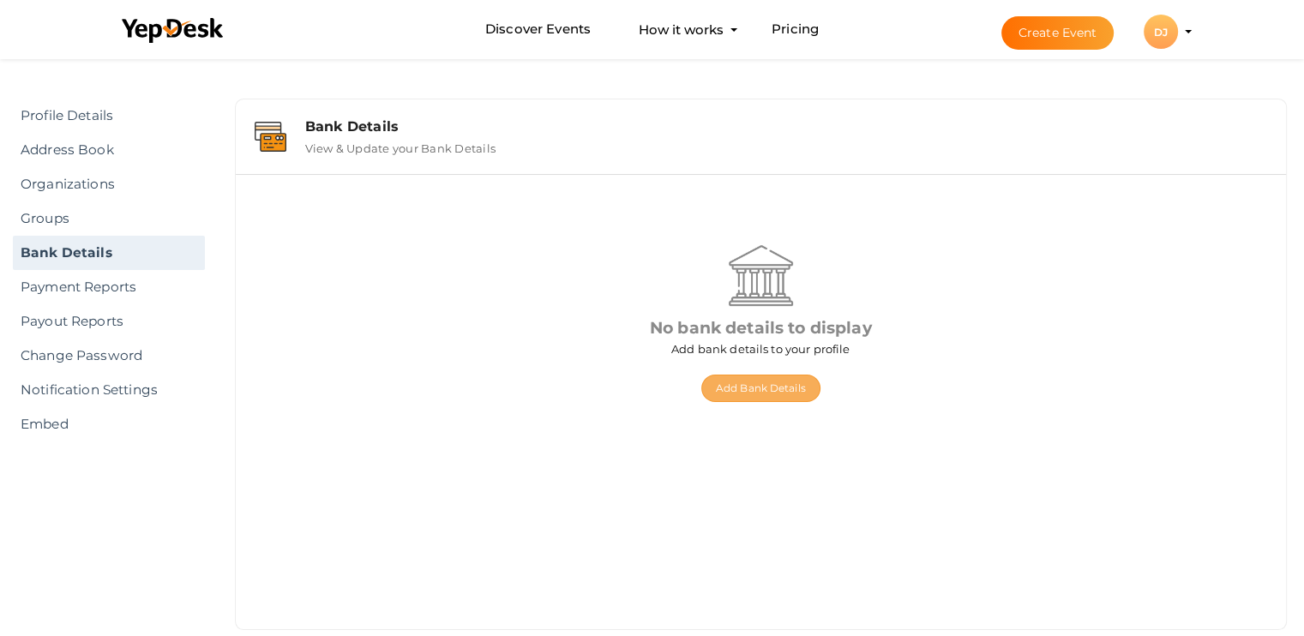
click at [792, 391] on button "Add Bank Details" at bounding box center [760, 388] width 119 height 27
select select "INR"
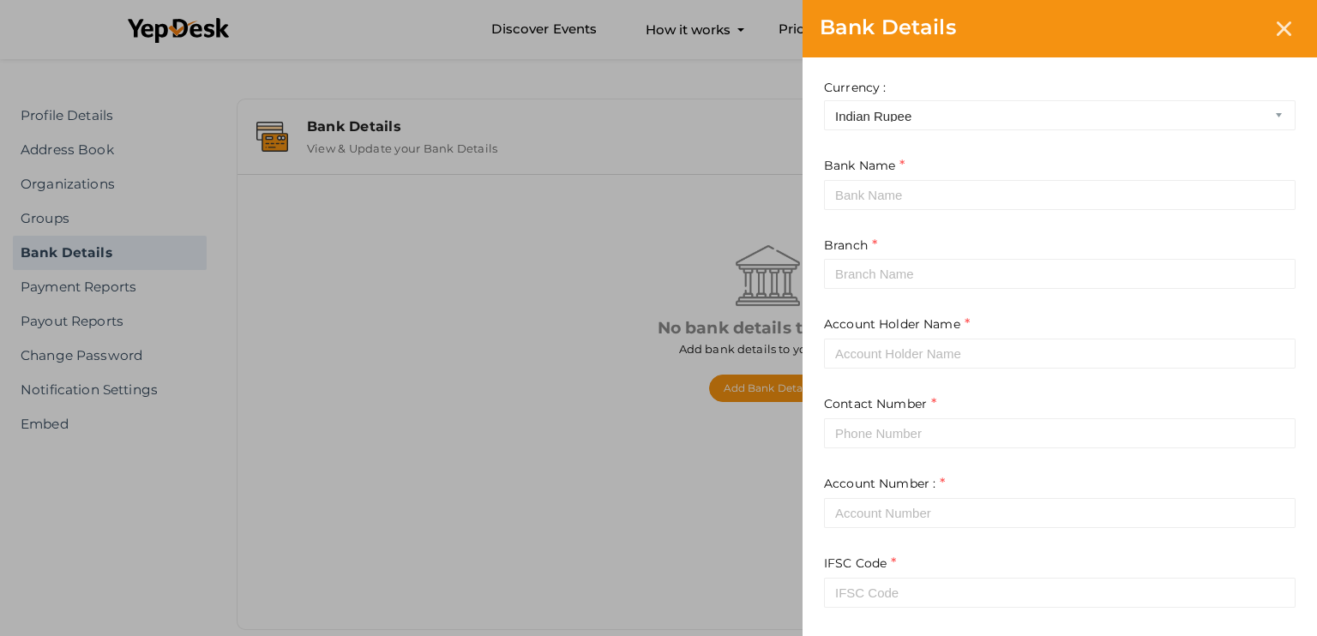
drag, startPoint x: 1316, startPoint y: 124, endPoint x: 1311, endPoint y: 403, distance: 278.7
click at [1303, 403] on div "Currency : US Dollar Canadian Dollar Indian Rupee Bank Name This field is Requi…" at bounding box center [1059, 433] width 514 height 752
click at [1275, 30] on div at bounding box center [1284, 29] width 32 height 32
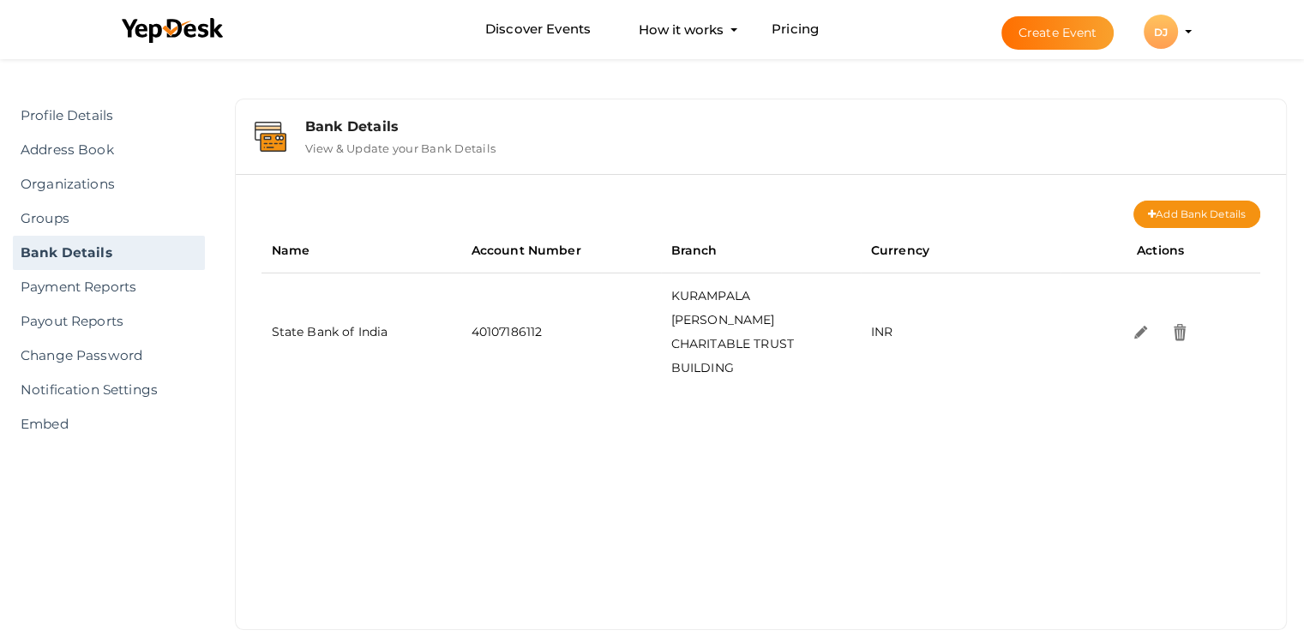
click at [1078, 18] on button "Create Event" at bounding box center [1057, 32] width 113 height 33
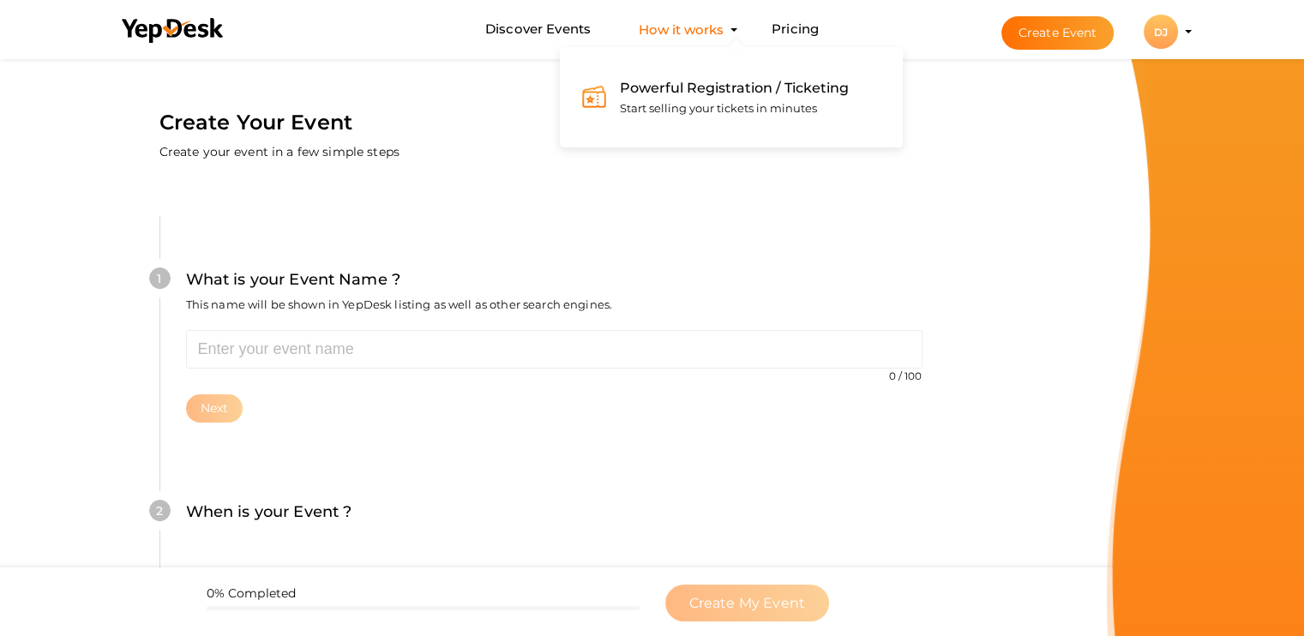
click at [695, 28] on button "How it works Powerful Registration / Ticketing Start selling your tickets in mi…" at bounding box center [681, 30] width 95 height 32
click at [676, 107] on span "Start selling your tickets in minutes" at bounding box center [718, 108] width 197 height 14
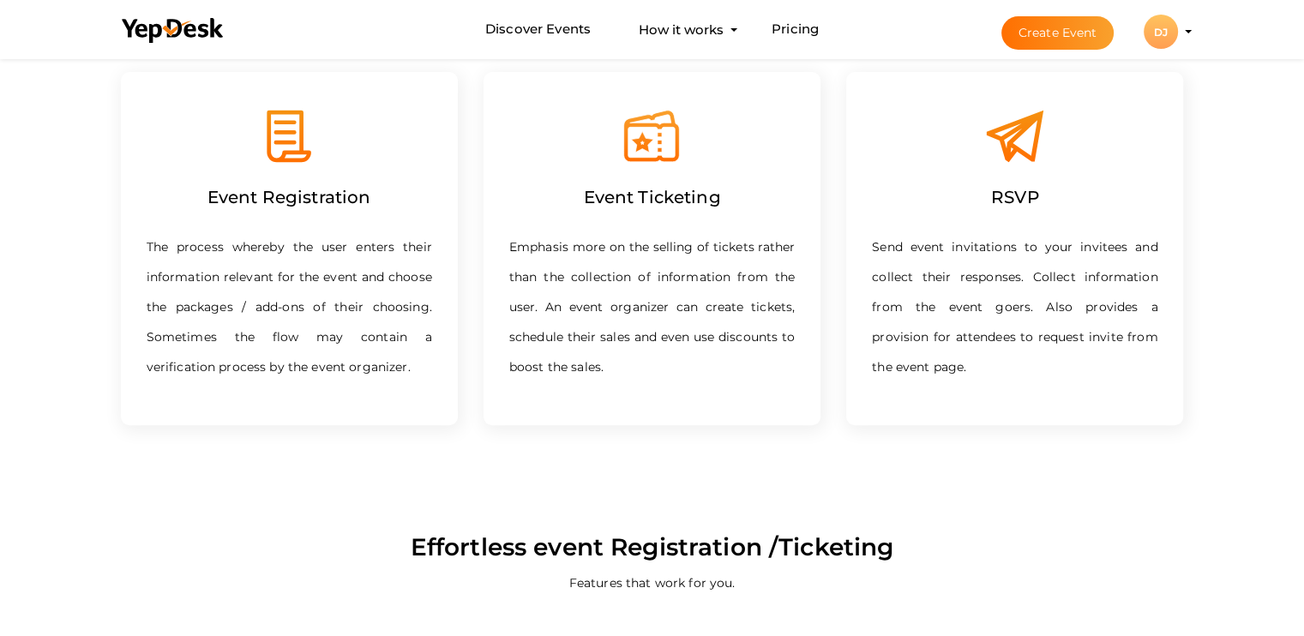
scroll to position [465, 0]
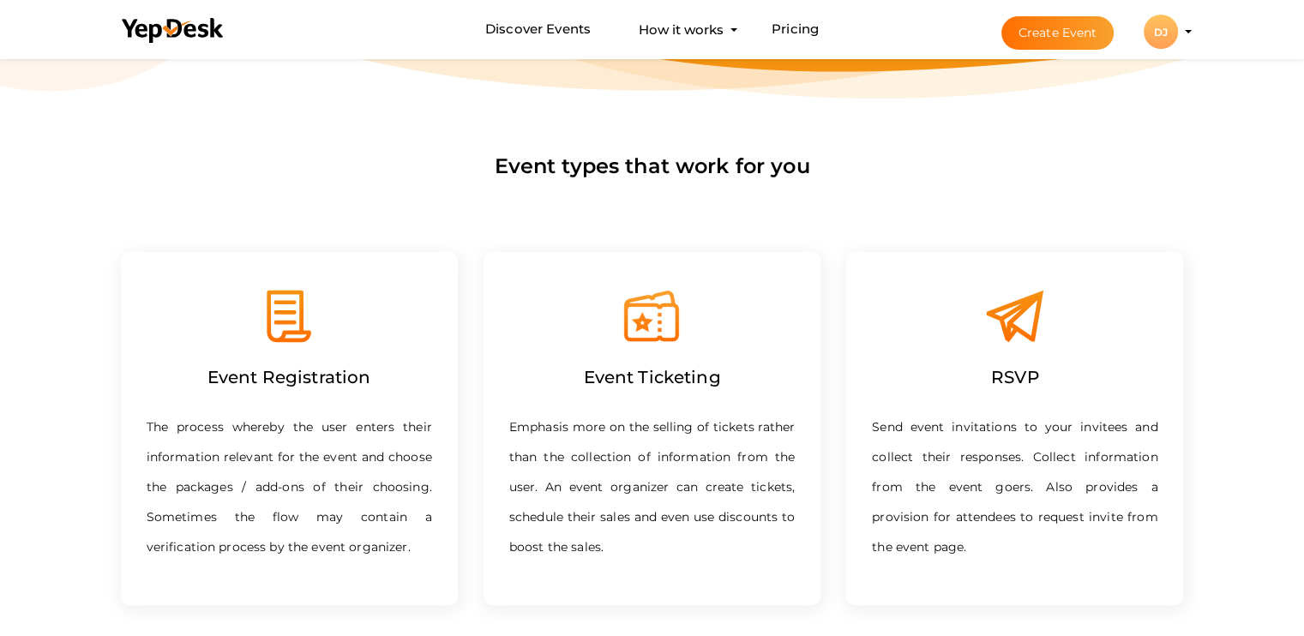
click at [1303, 34] on nav "Discover Events How it works Powerful Registration / Ticketing Start selling yo…" at bounding box center [652, 29] width 1304 height 59
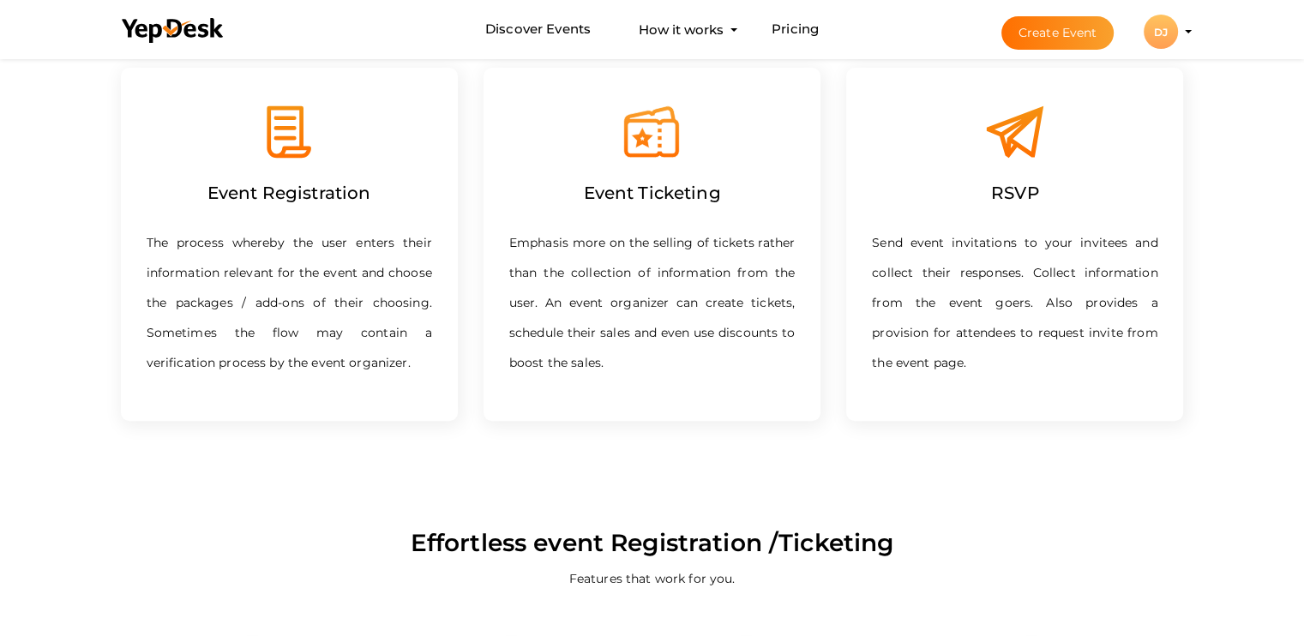
scroll to position [600, 0]
